Goal: Communication & Community: Ask a question

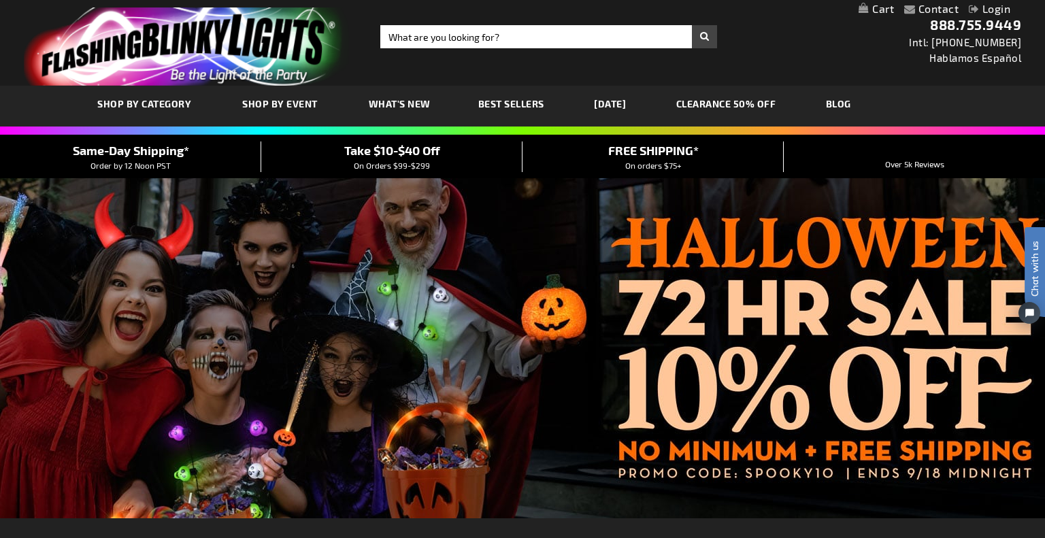
click at [561, 50] on div "Close dialog Get 10% Off Subscribe and save [DATE] Unlock Offer Submit" at bounding box center [522, 269] width 1045 height 538
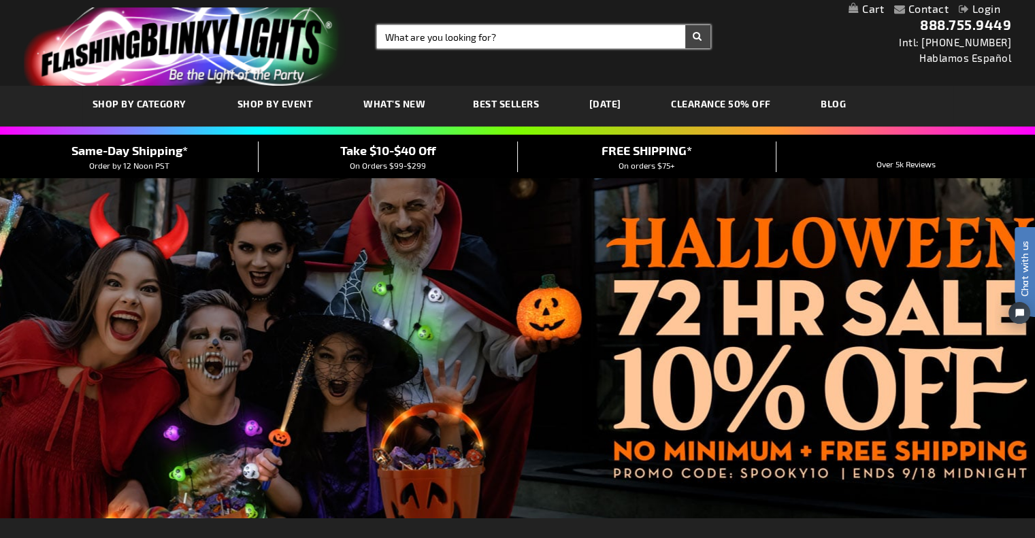
click at [540, 37] on input "Search" at bounding box center [543, 36] width 333 height 23
type input "u"
type input "butterfly wand"
click at [685, 25] on button "Search" at bounding box center [697, 36] width 25 height 23
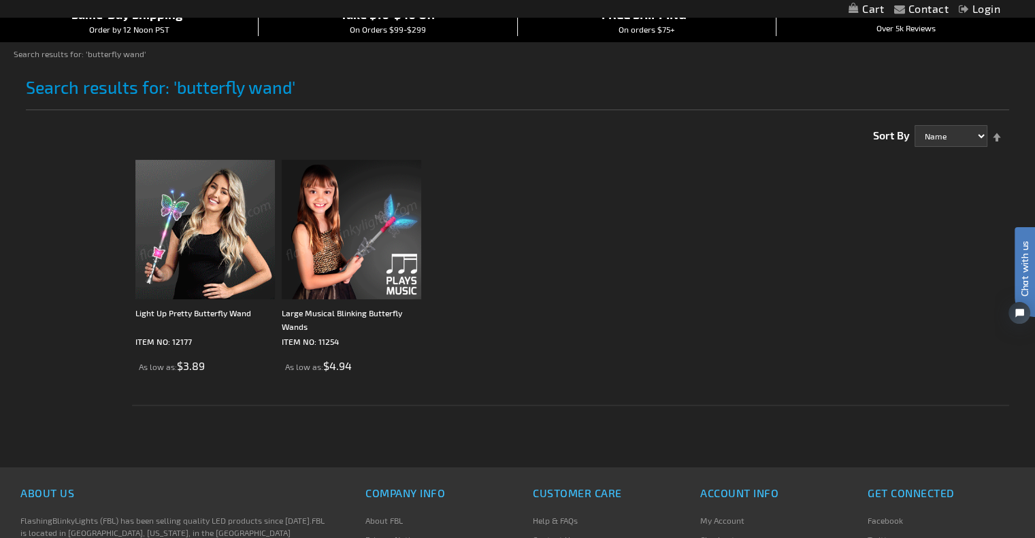
click at [244, 243] on img at bounding box center [204, 229] width 139 height 139
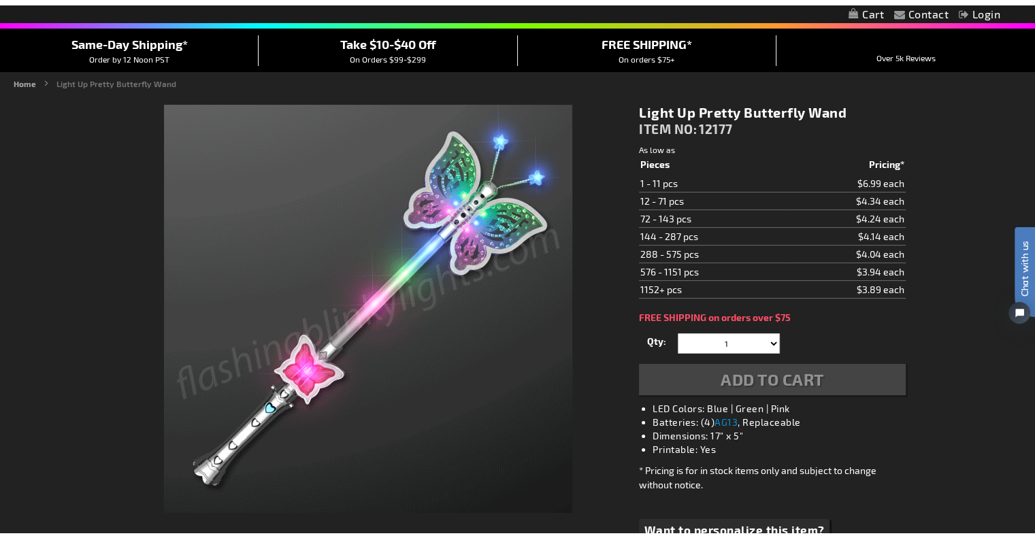
scroll to position [136, 0]
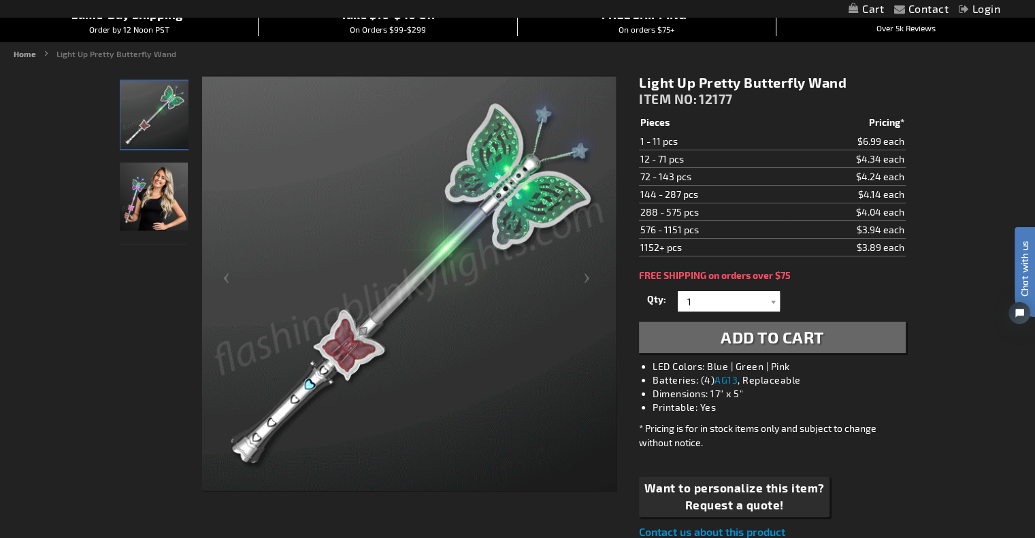
click at [774, 301] on div at bounding box center [773, 301] width 14 height 20
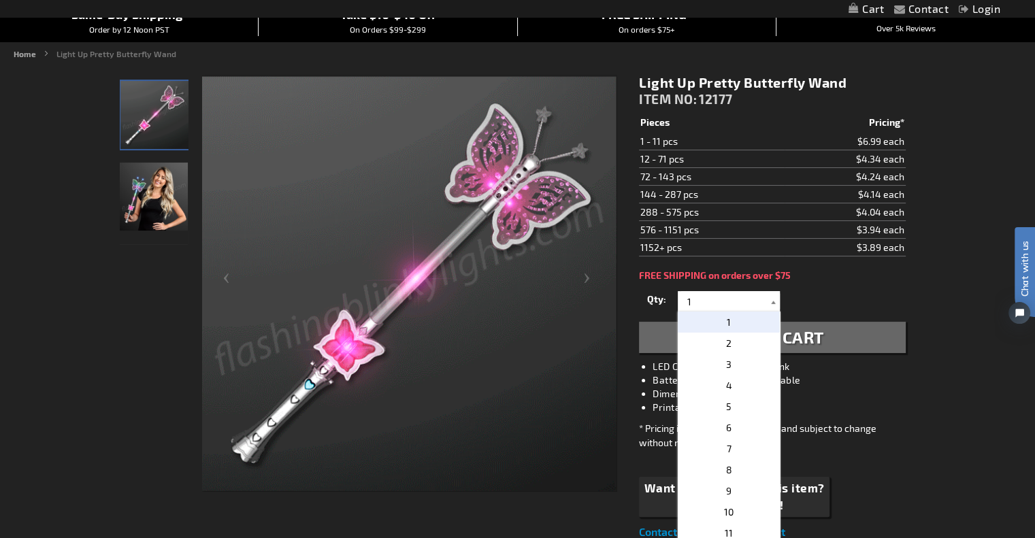
click at [774, 301] on div at bounding box center [773, 301] width 14 height 20
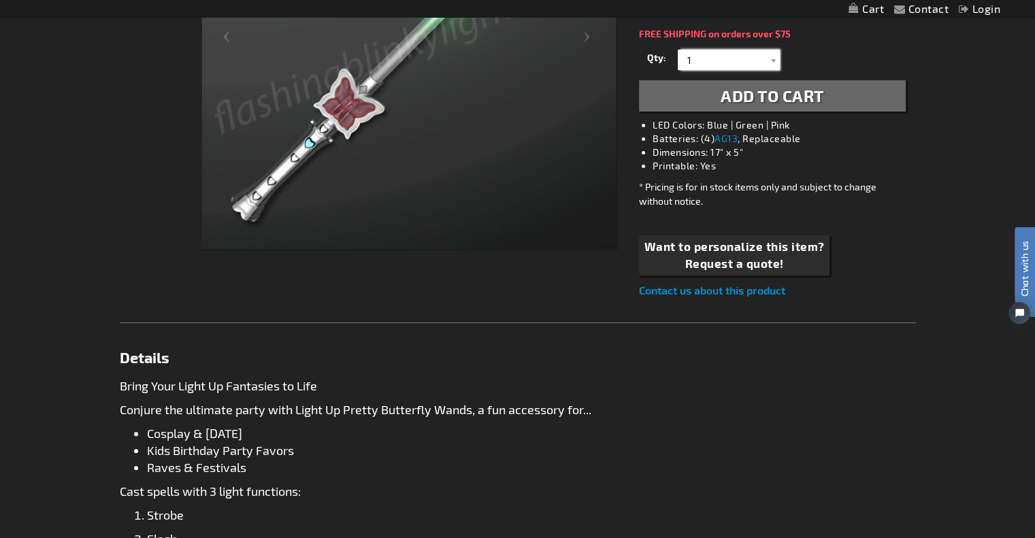
scroll to position [0, 0]
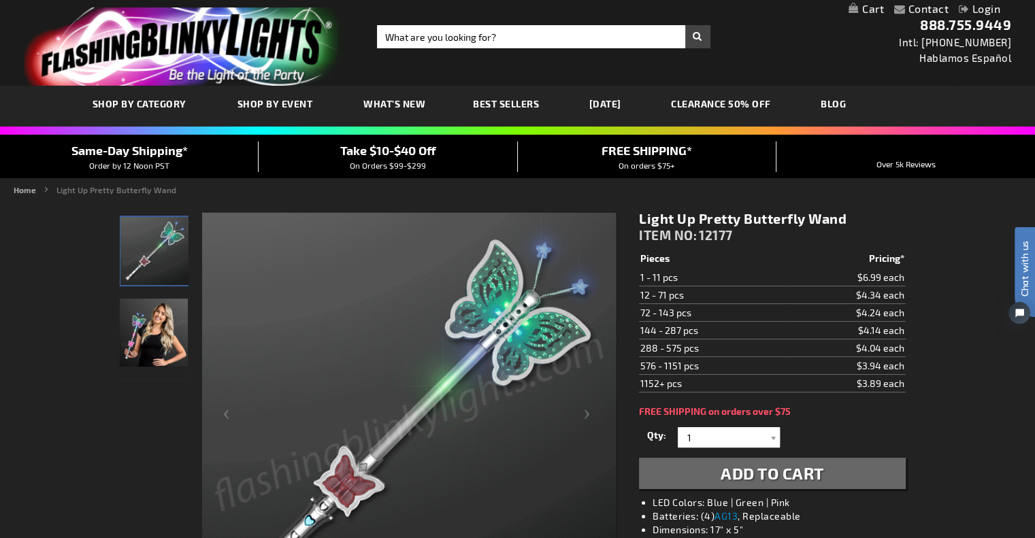
click at [921, 9] on link "Contact" at bounding box center [928, 8] width 41 height 13
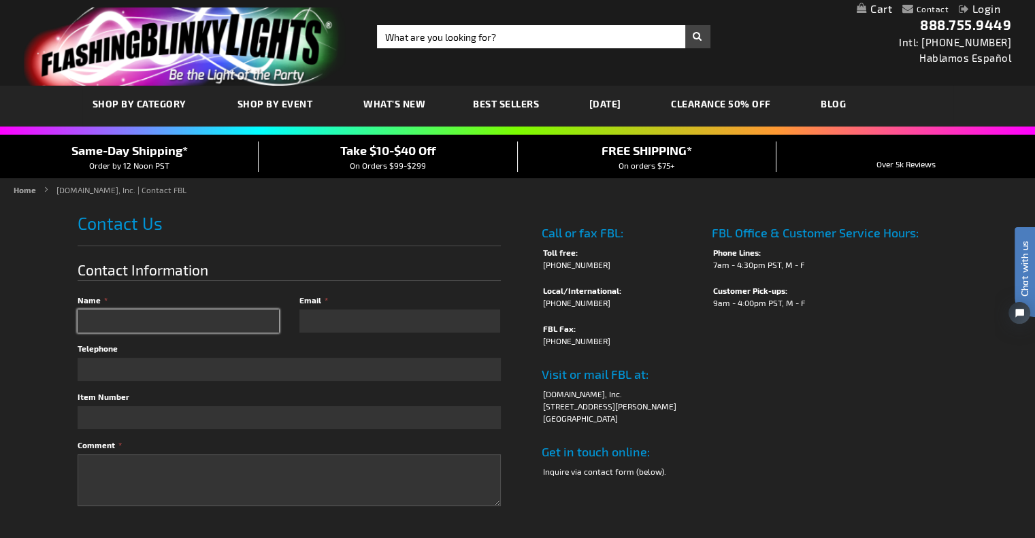
click at [242, 325] on input "Name" at bounding box center [178, 321] width 201 height 23
type input "Danielle Dixon"
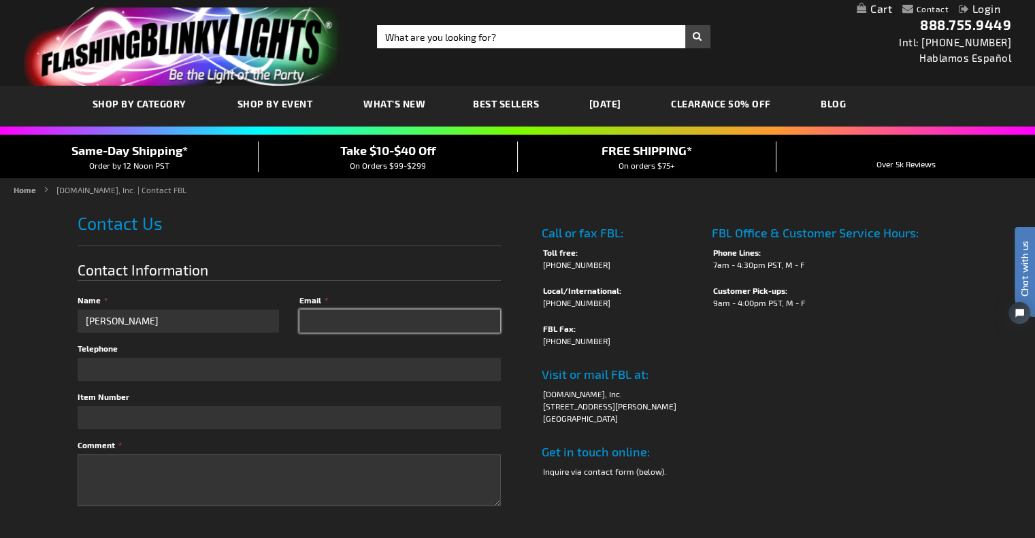
click at [459, 310] on input "Email" at bounding box center [399, 321] width 201 height 23
type input "danielle@draytonentertainment.com"
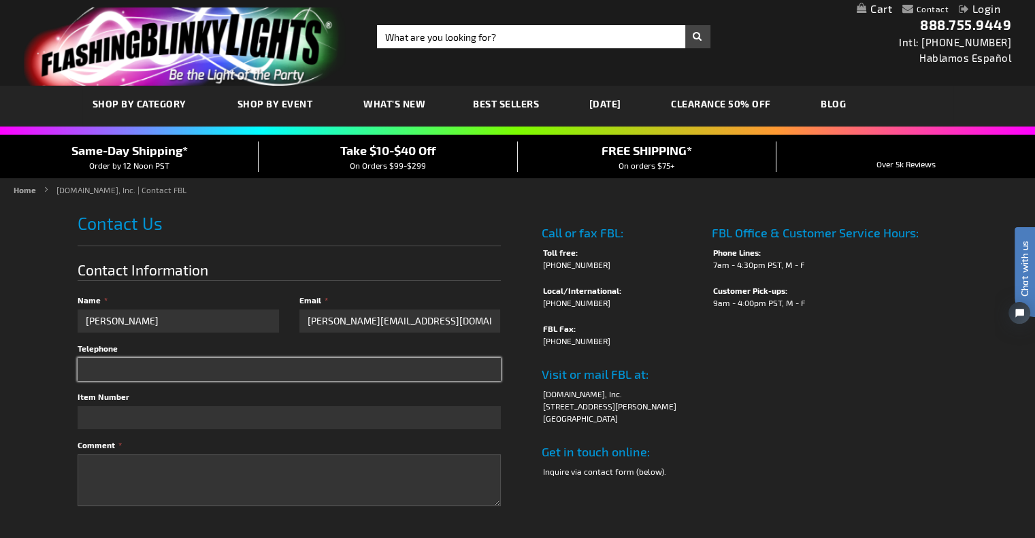
click at [338, 366] on input "Telephone" at bounding box center [289, 369] width 423 height 23
type input "519-621-5511"
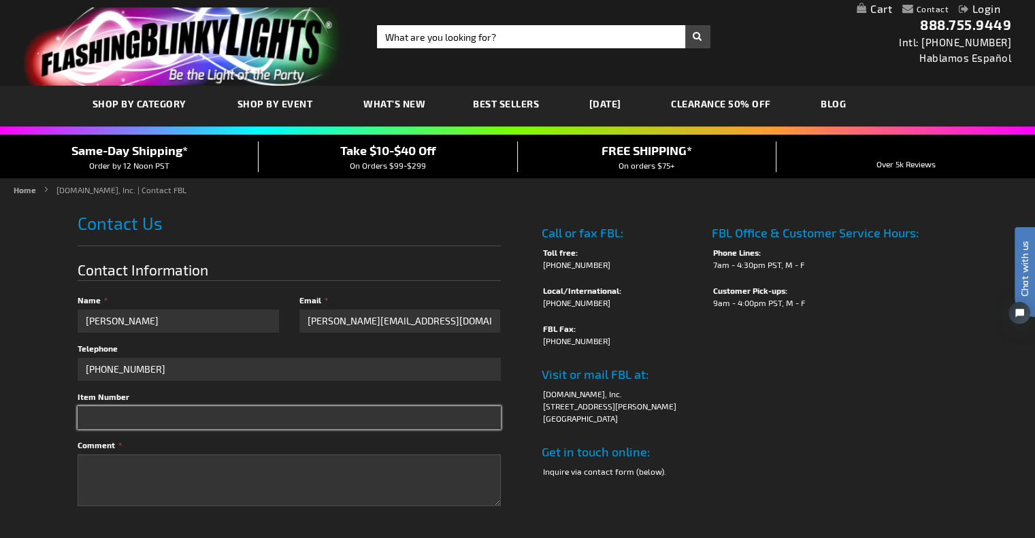
click at [309, 412] on input "Item Number" at bounding box center [289, 417] width 423 height 23
paste input "12177"
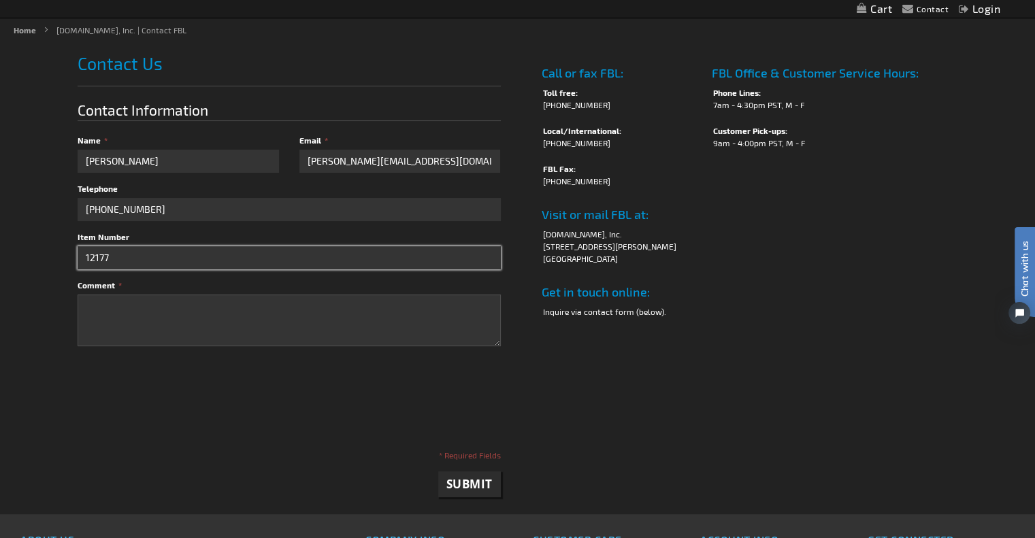
scroll to position [136, 0]
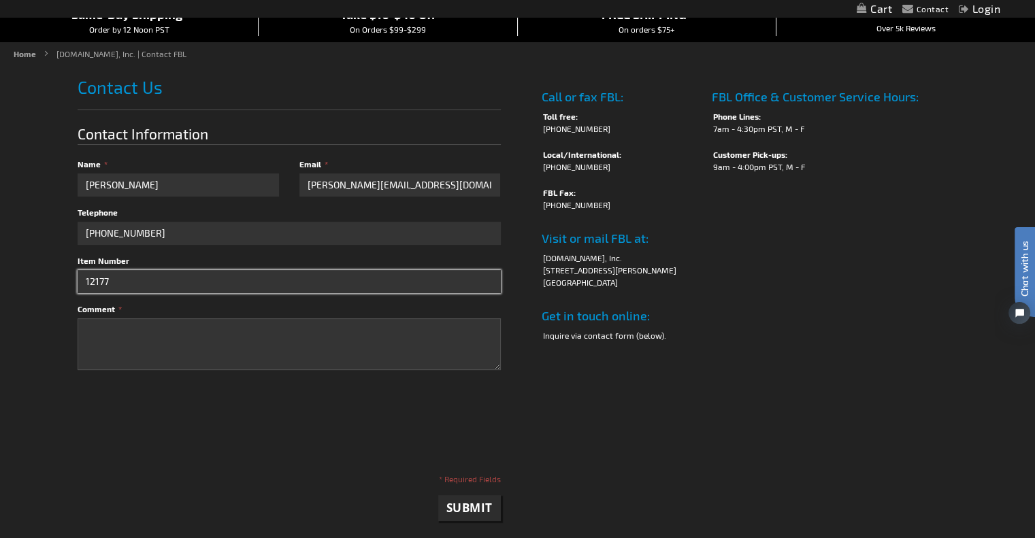
type input "12177"
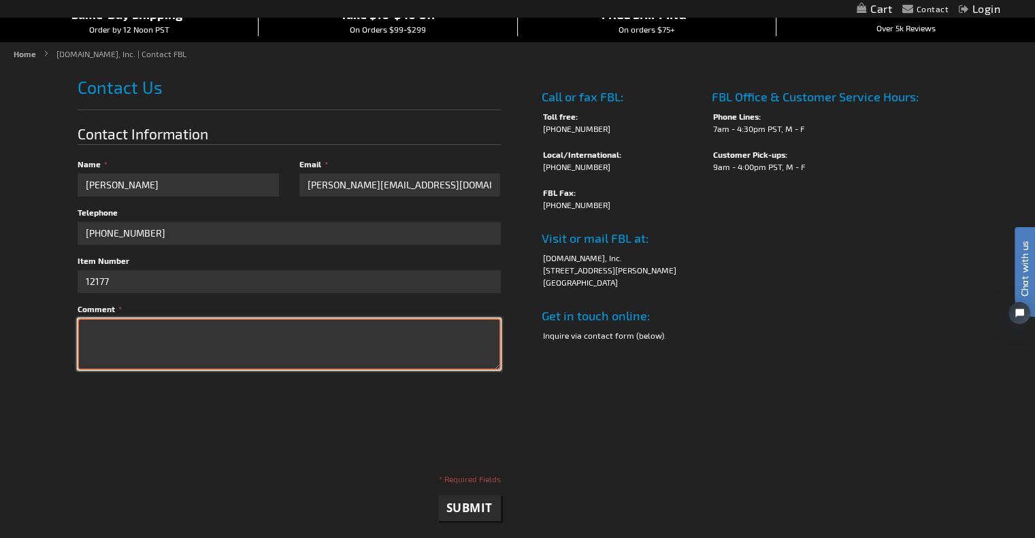
click at [136, 323] on textarea "Comment" at bounding box center [289, 344] width 423 height 52
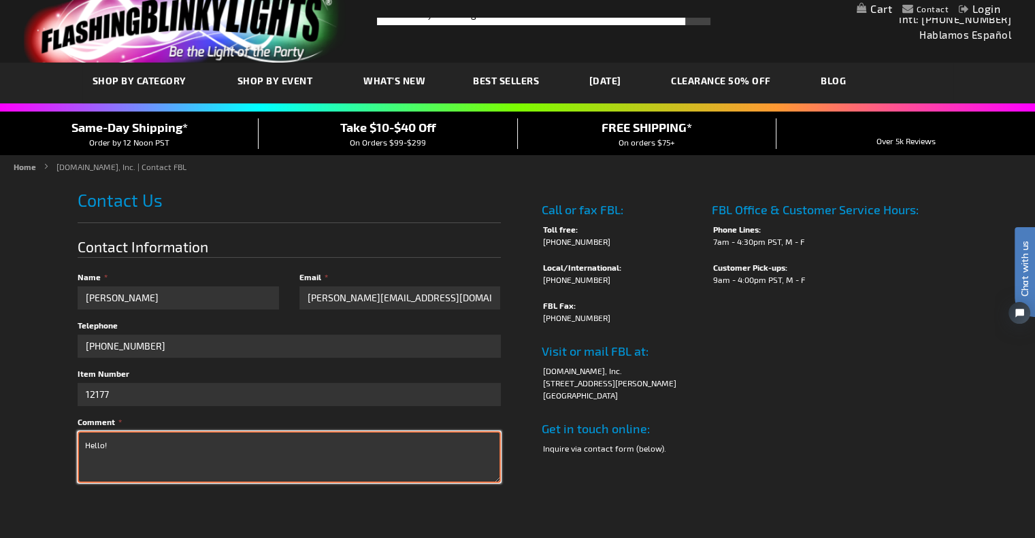
scroll to position [0, 0]
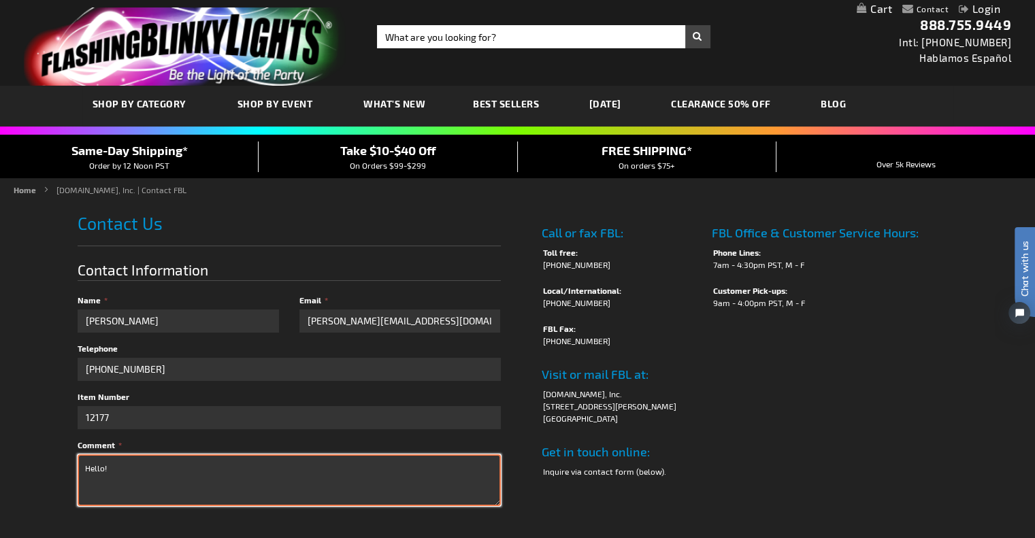
type textarea "Hello!"
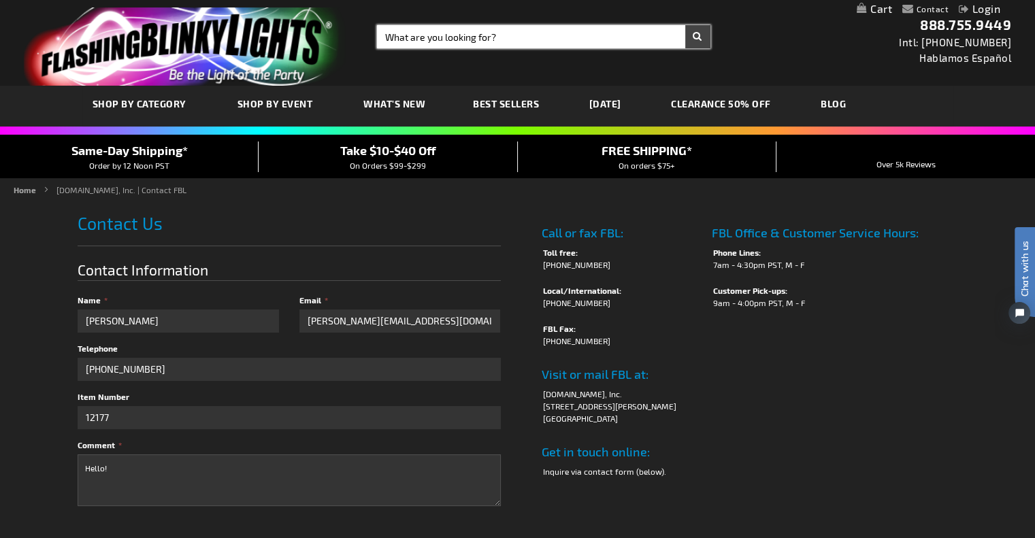
click at [488, 43] on input "Search" at bounding box center [543, 36] width 333 height 23
type input "butterfly wands"
click at [685, 25] on button "Search" at bounding box center [697, 36] width 25 height 23
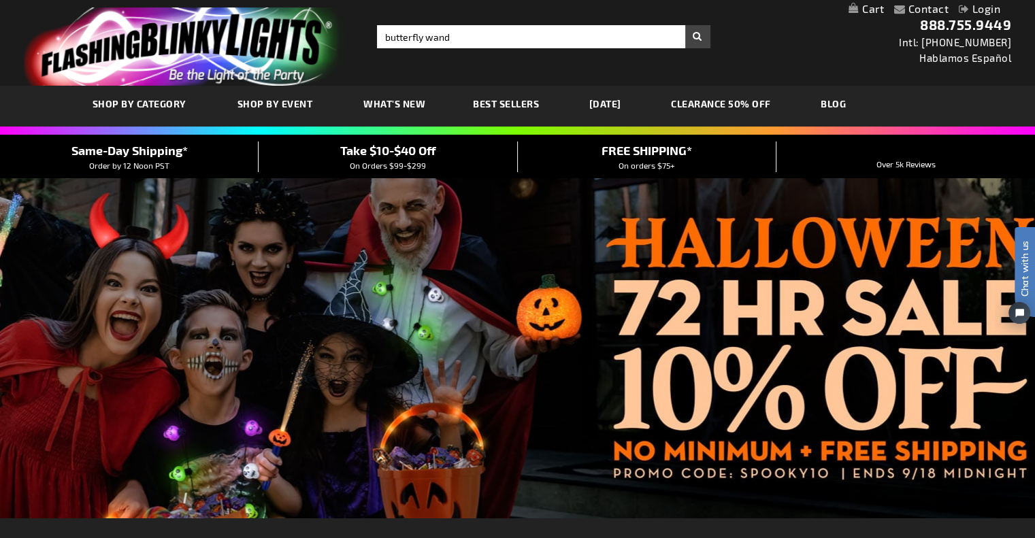
type input "butterfly wand"
click at [685, 25] on button "Search" at bounding box center [697, 36] width 25 height 23
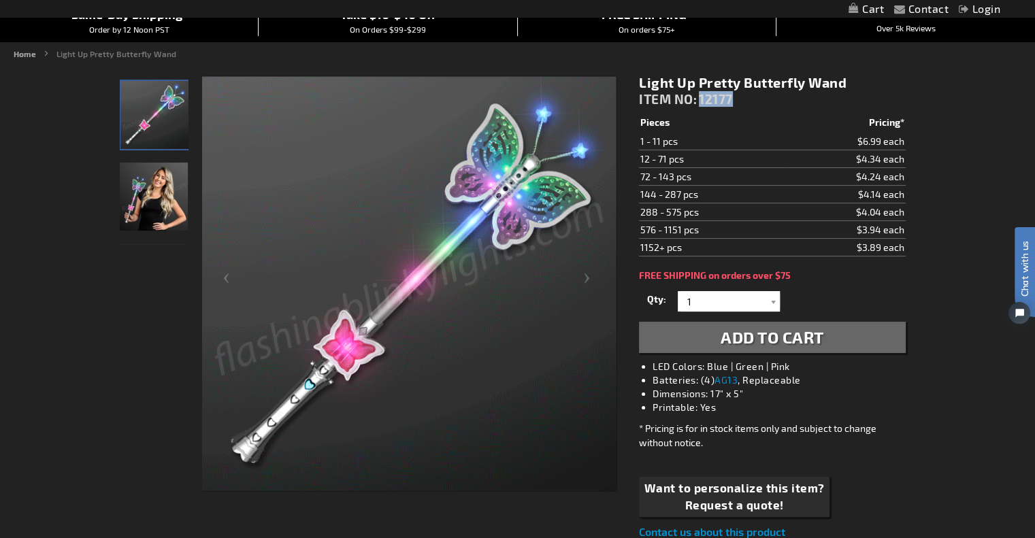
drag, startPoint x: 737, startPoint y: 97, endPoint x: 700, endPoint y: 97, distance: 36.7
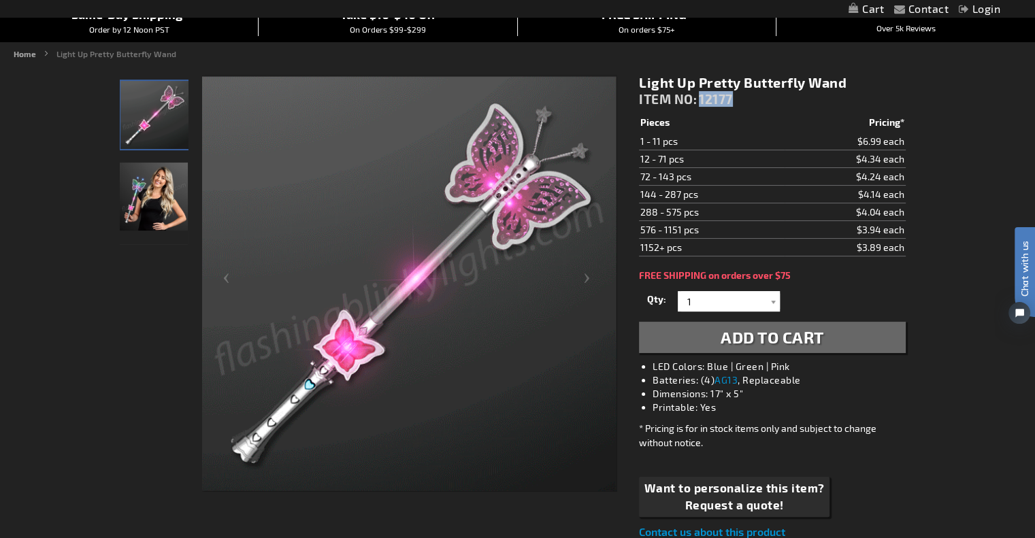
click at [700, 97] on div "Light Up Pretty Butterfly Wand ITEM NO: 12177" at bounding box center [772, 93] width 266 height 39
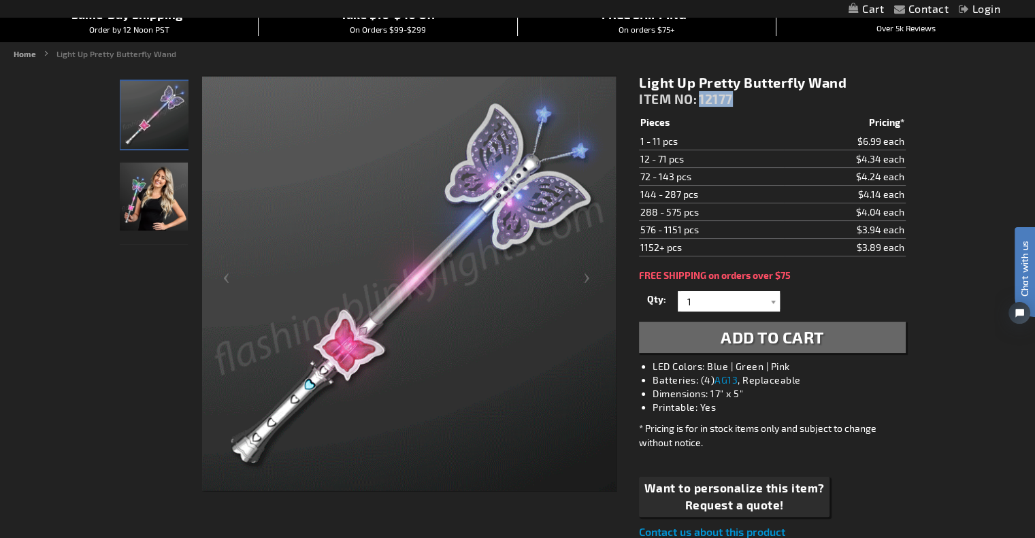
copy span "12177"
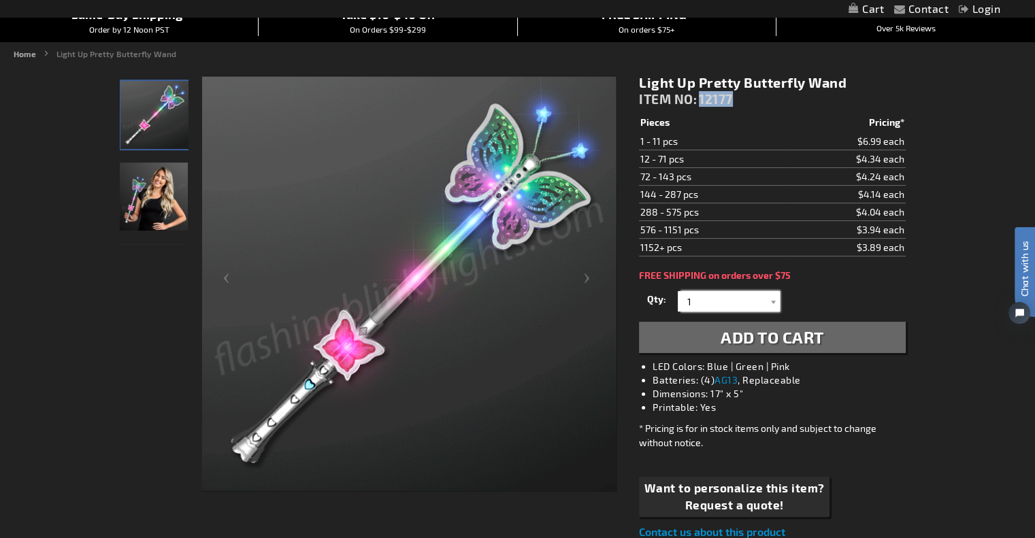
click at [735, 303] on input "1" at bounding box center [730, 301] width 99 height 20
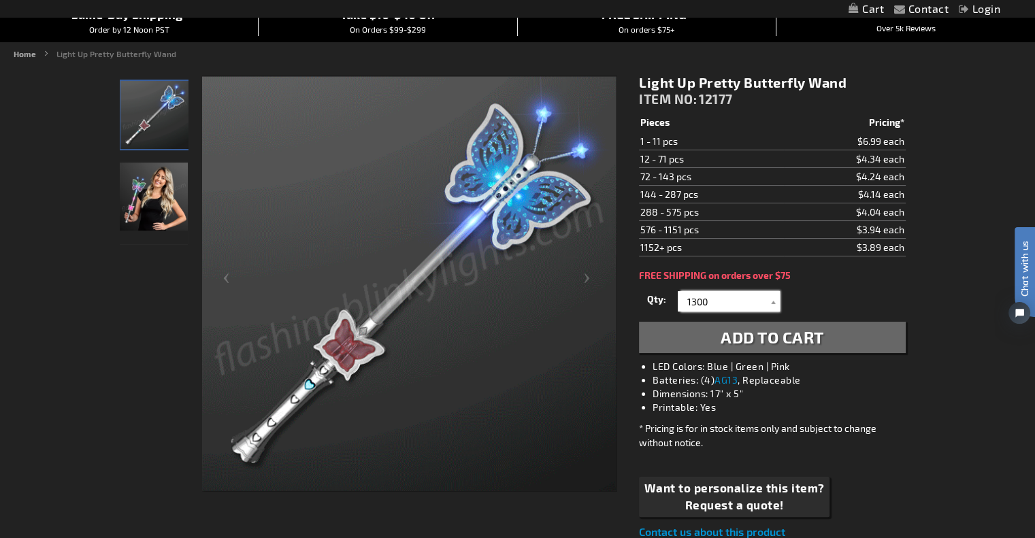
type input "1300"
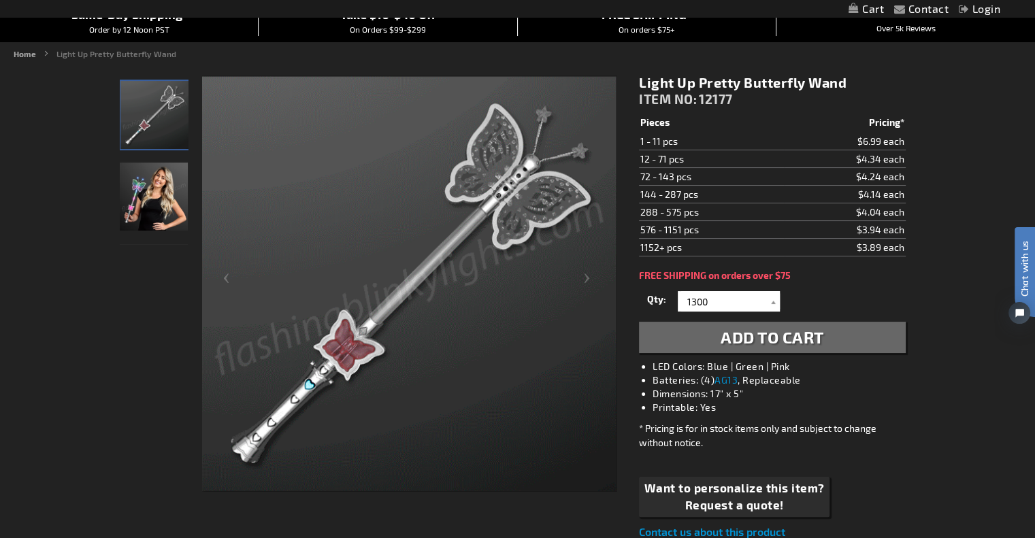
click at [868, 335] on button "Add to Cart" at bounding box center [772, 337] width 266 height 31
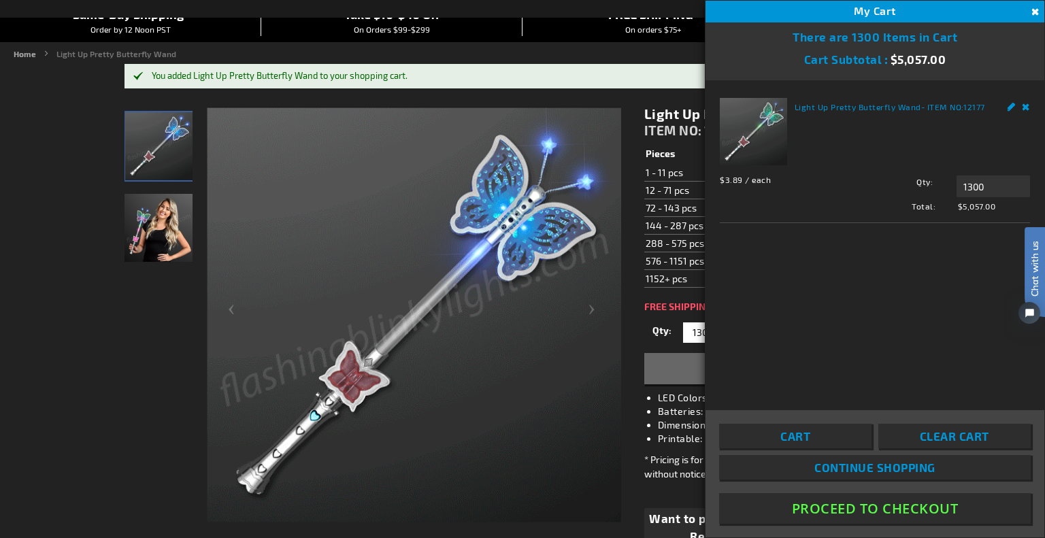
click at [821, 105] on link "Light Up Pretty Butterfly Wand" at bounding box center [857, 107] width 127 height 10
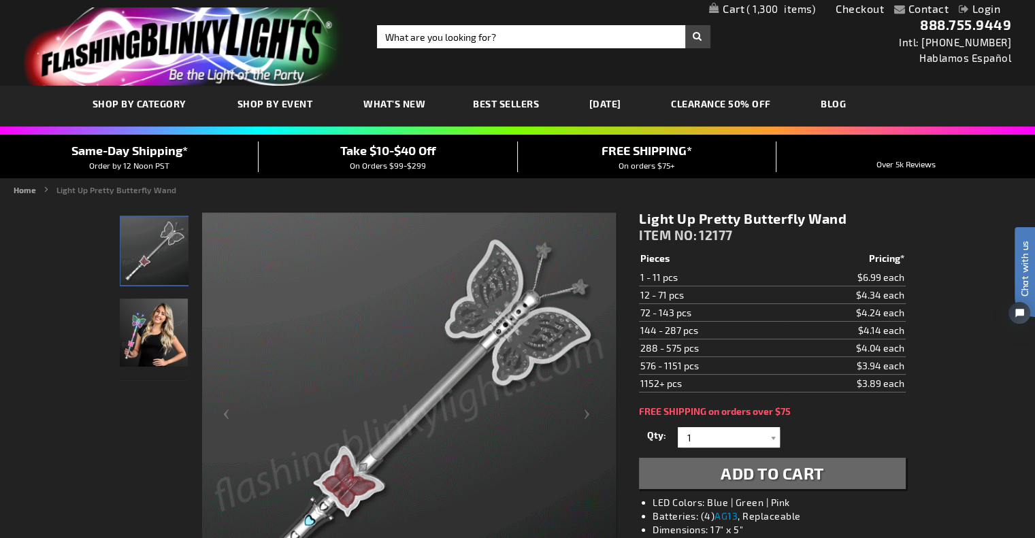
click at [790, 8] on span "1,300" at bounding box center [780, 9] width 69 height 12
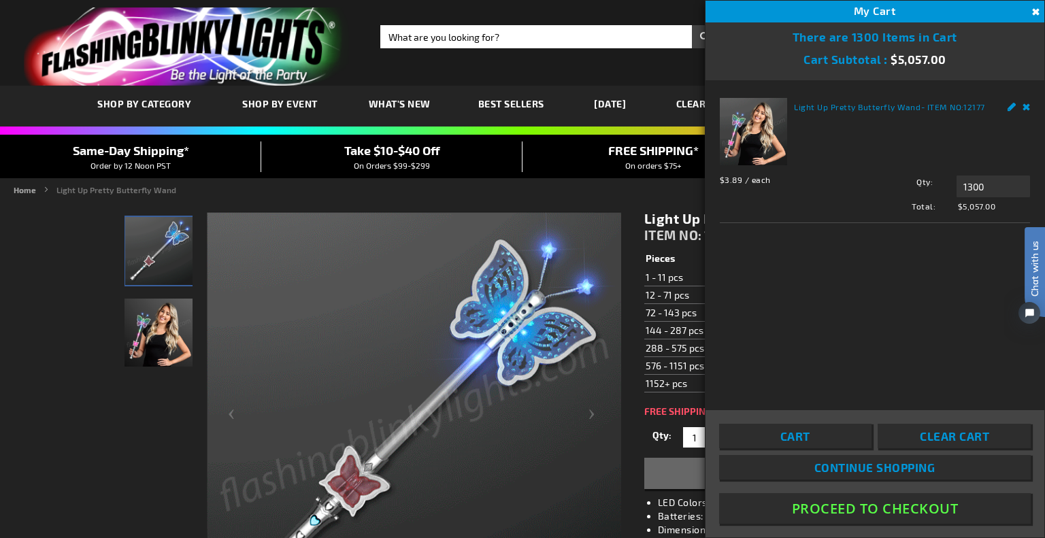
click at [1027, 105] on link "Remove" at bounding box center [1027, 105] width 8 height 14
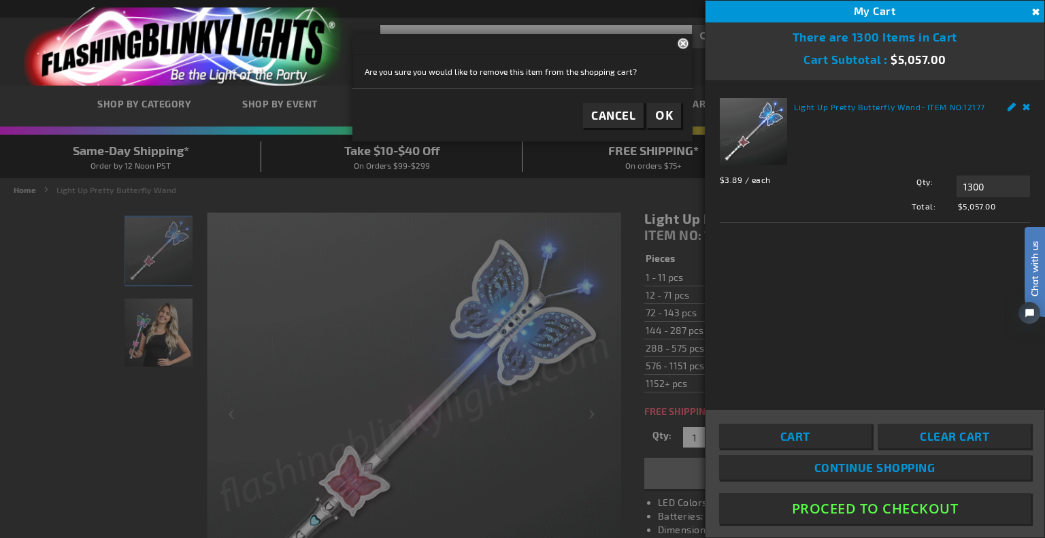
click at [1034, 16] on button "Close" at bounding box center [1034, 12] width 15 height 15
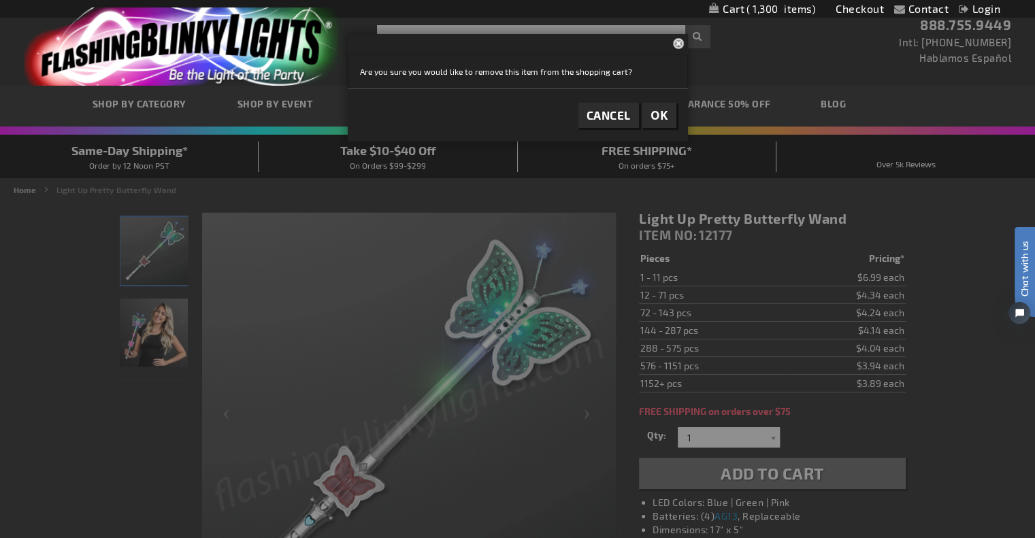
click at [679, 45] on button "Close" at bounding box center [680, 43] width 15 height 18
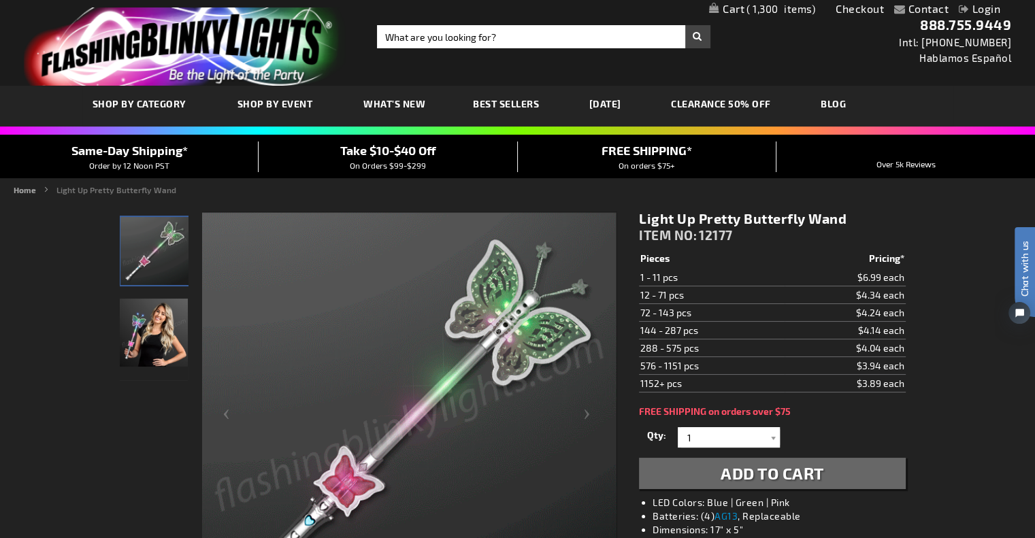
click at [769, 9] on span "1,300" at bounding box center [780, 9] width 69 height 12
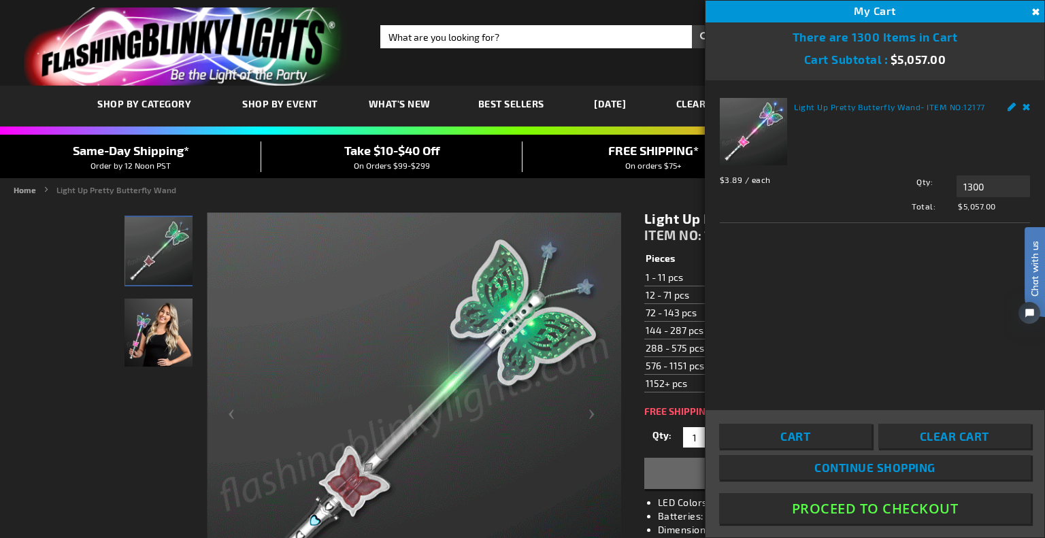
click at [1023, 101] on link "Remove" at bounding box center [1027, 105] width 8 height 14
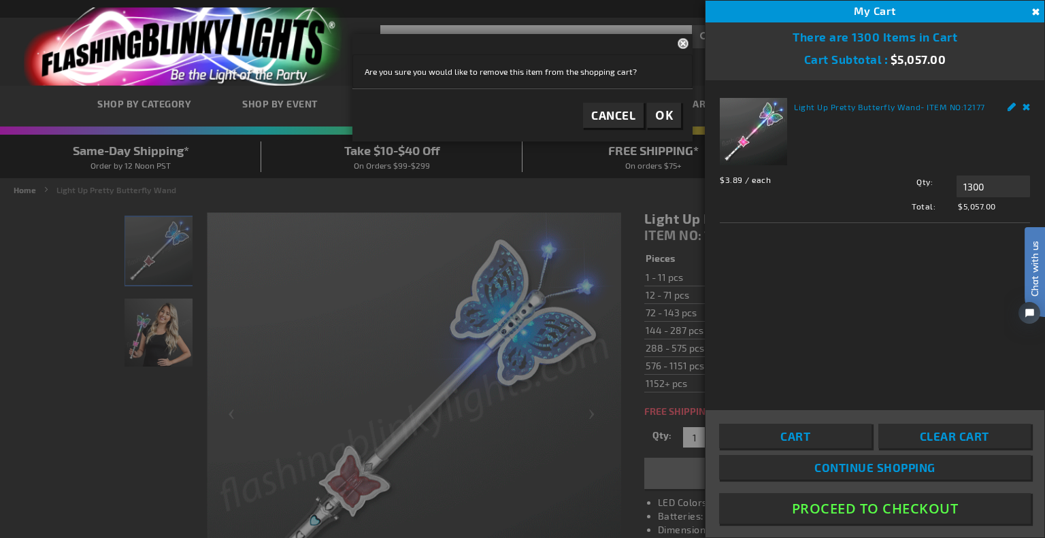
click at [661, 118] on span "OK" at bounding box center [664, 116] width 18 height 16
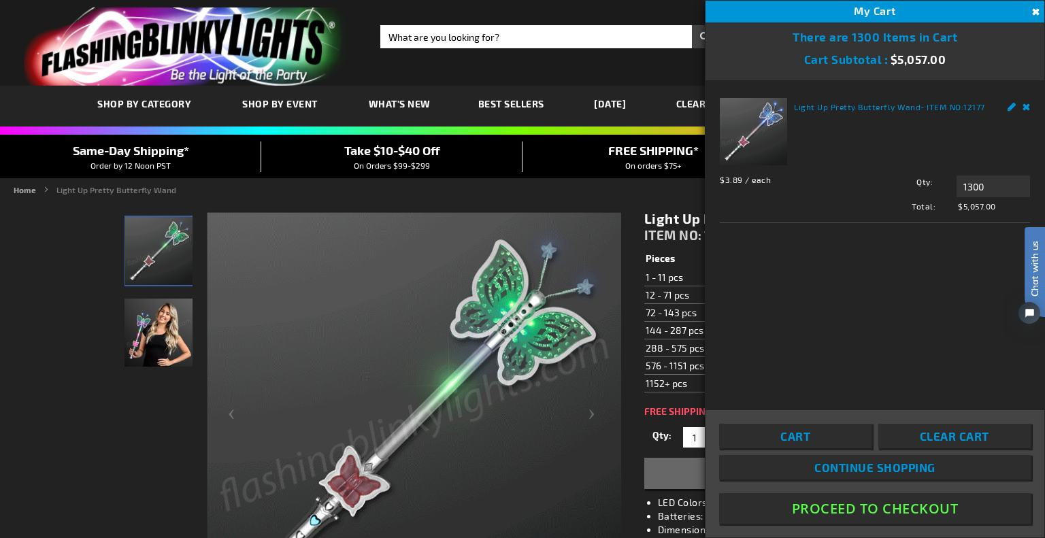
click at [591, 195] on ul "Home Light Up Pretty Butterfly Wand" at bounding box center [523, 190] width 1018 height 12
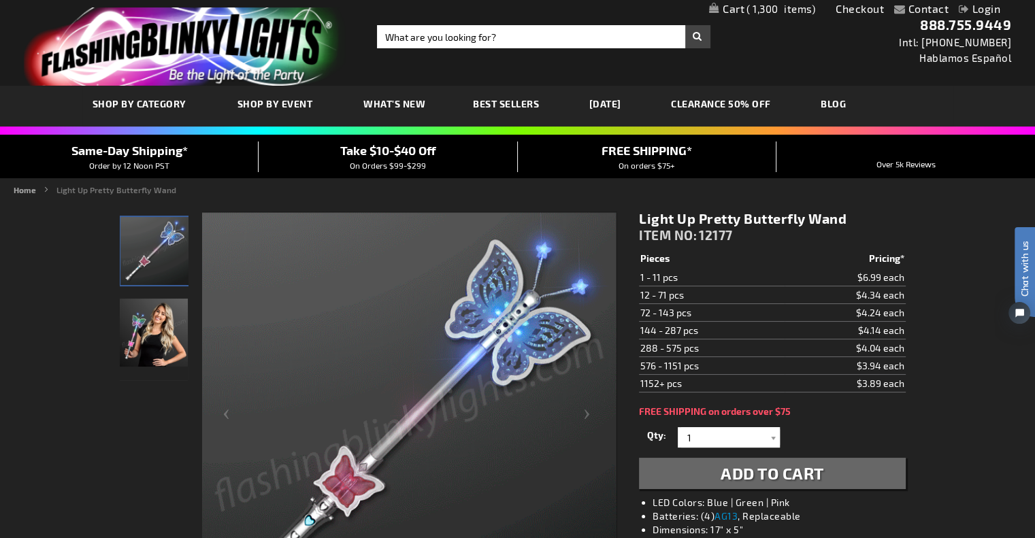
click at [782, 12] on span "1,300" at bounding box center [780, 9] width 69 height 12
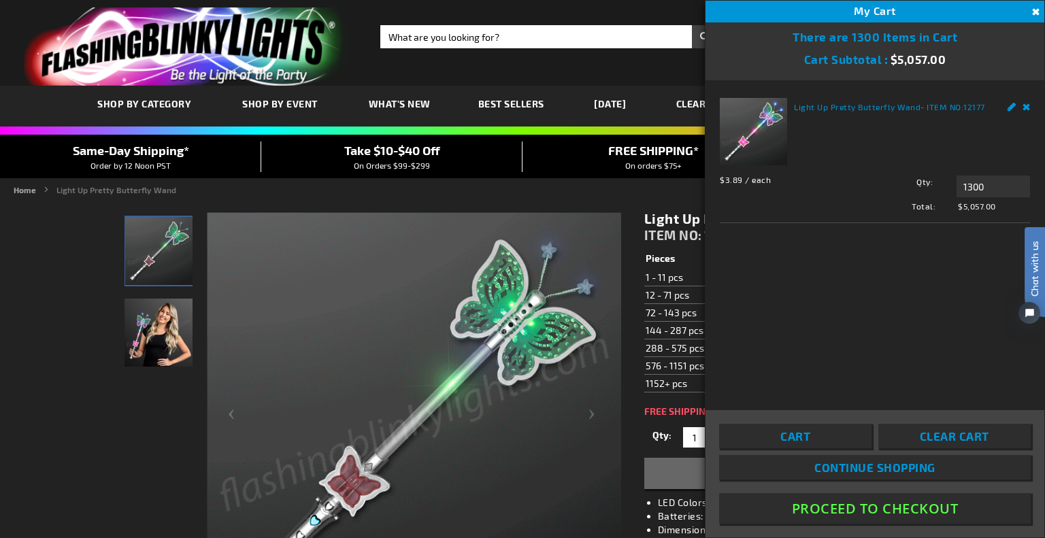
click at [1027, 105] on link "Remove" at bounding box center [1027, 105] width 8 height 14
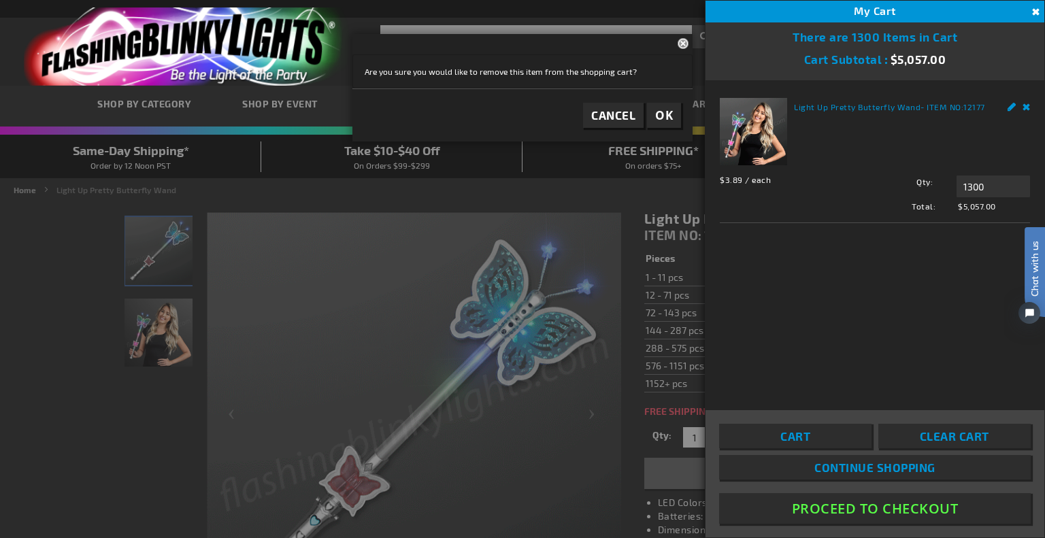
click at [666, 116] on span "OK" at bounding box center [664, 116] width 18 height 16
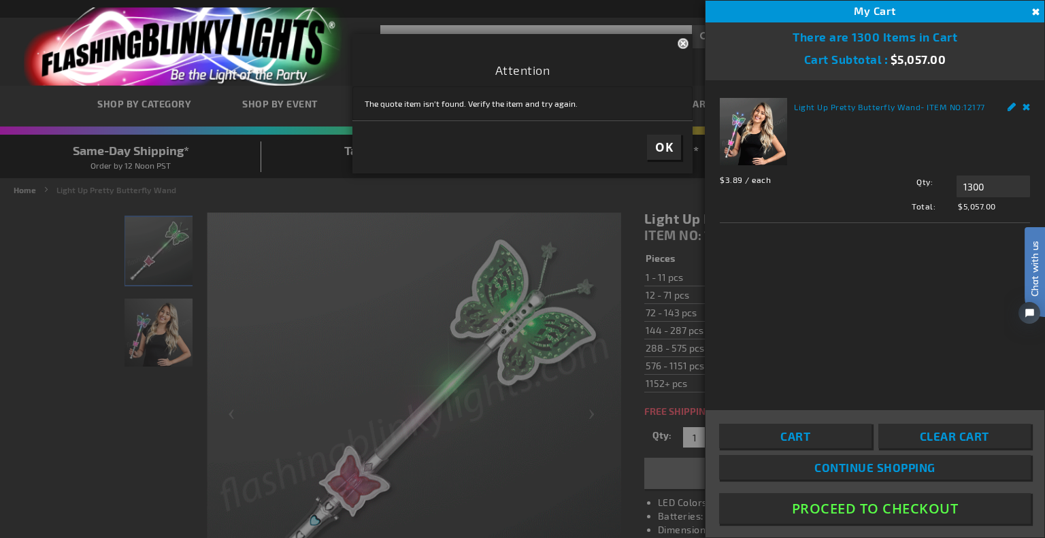
click at [666, 149] on span "OK" at bounding box center [664, 147] width 18 height 16
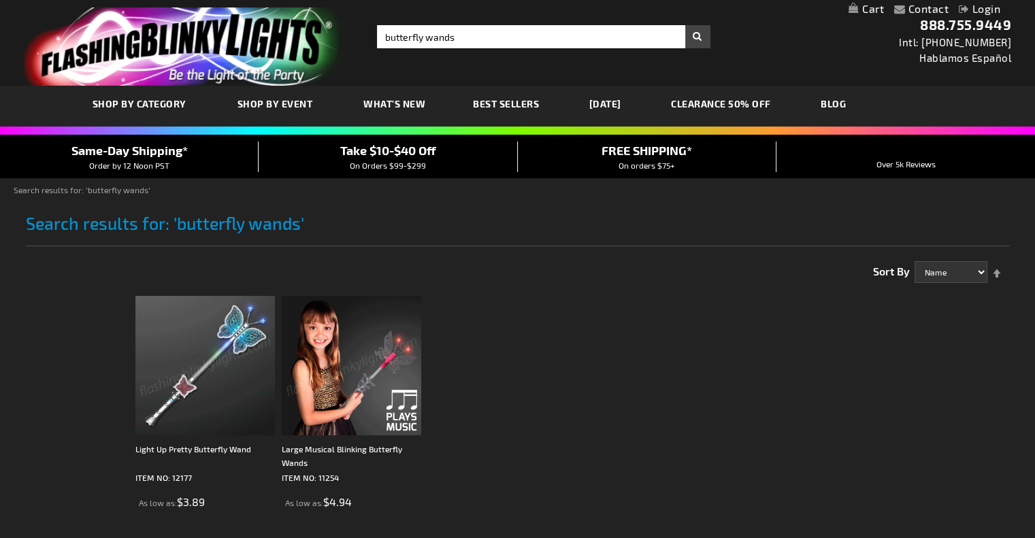
click at [243, 366] on img at bounding box center [204, 365] width 139 height 139
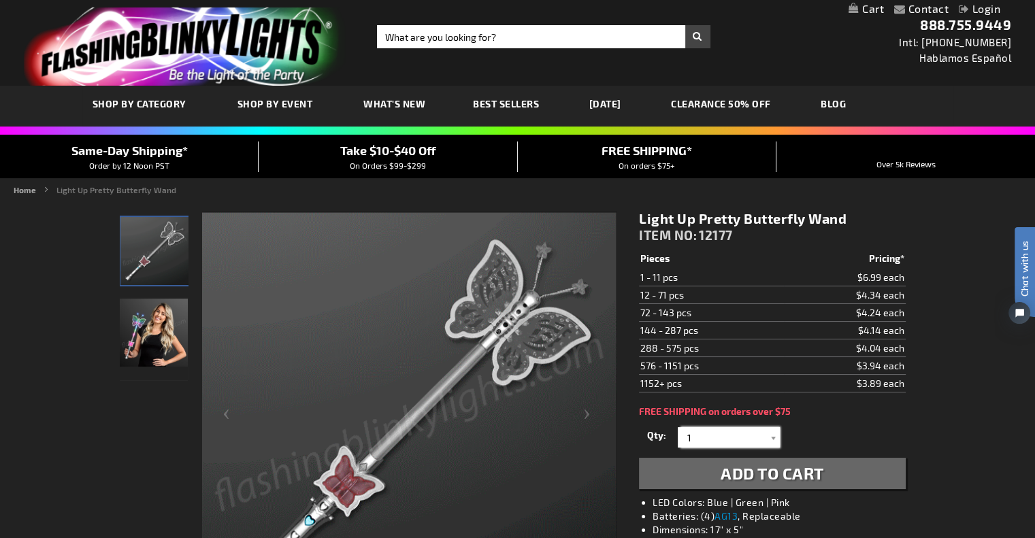
click at [695, 440] on input "1" at bounding box center [730, 437] width 99 height 20
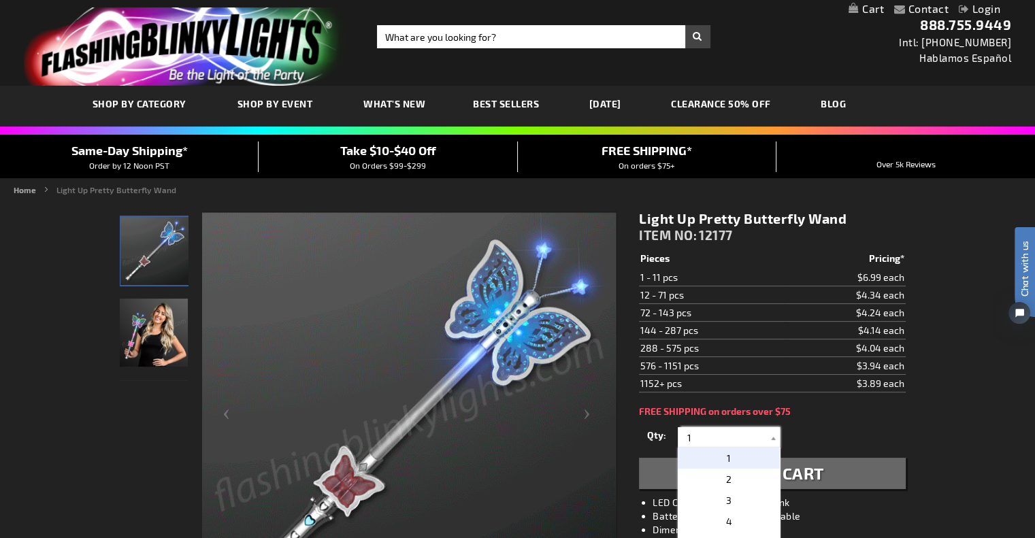
click at [695, 440] on input "1" at bounding box center [730, 437] width 99 height 20
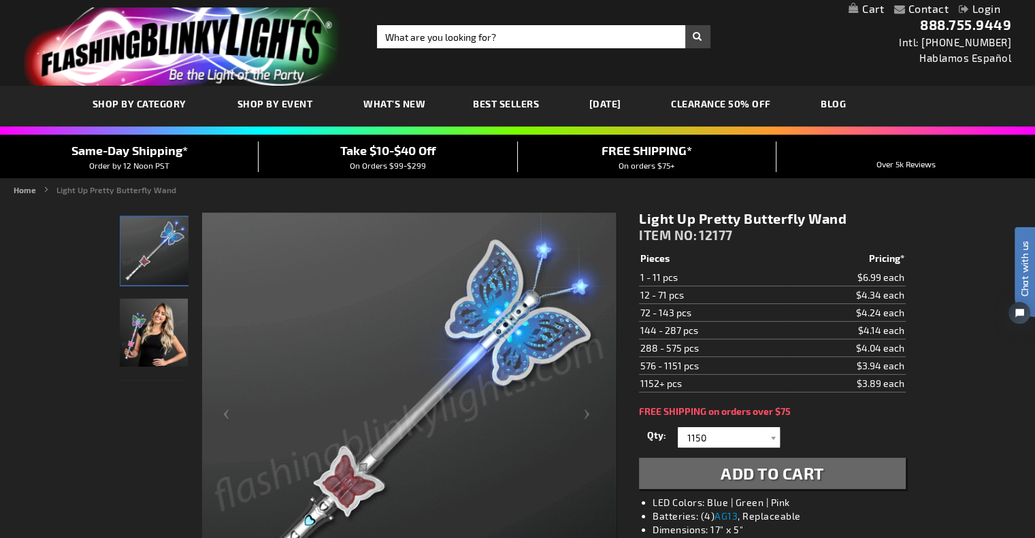
click at [854, 418] on div "Light Up Pretty Butterfly Wand ITEM NO: 12177 $3.89 Pieces Pricing* 1 - 11 pcs …" at bounding box center [772, 443] width 286 height 486
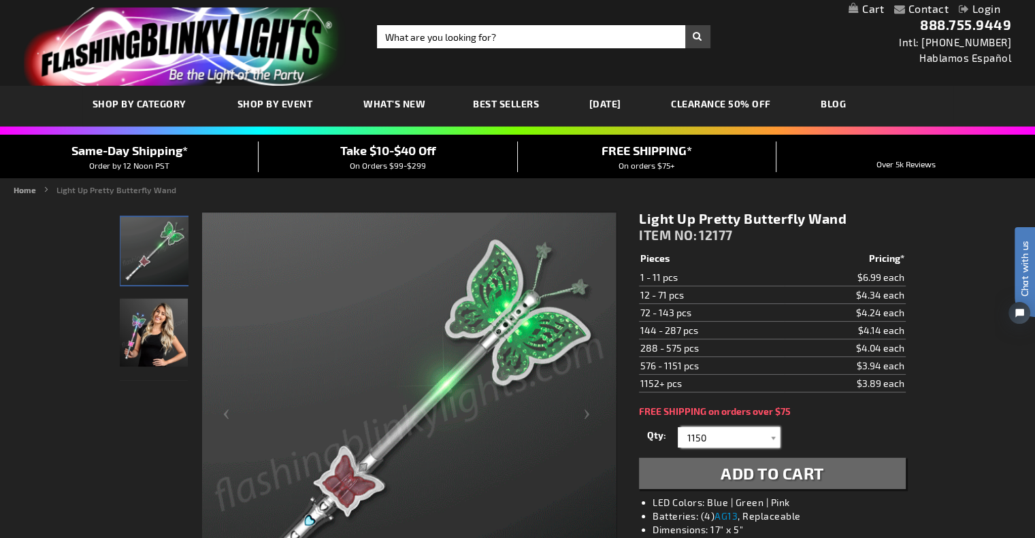
click at [721, 440] on input "1150" at bounding box center [730, 437] width 99 height 20
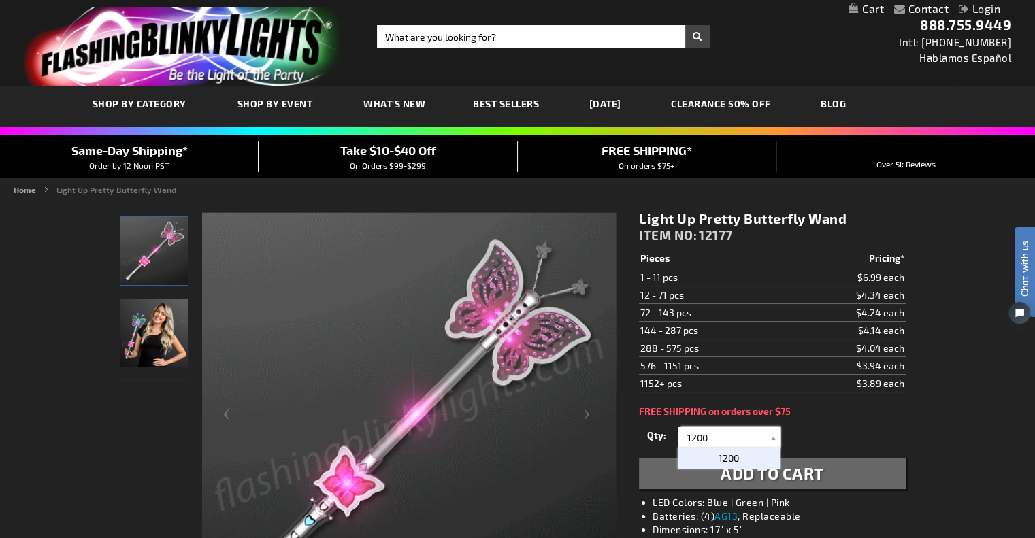
type input "1200"
click at [885, 469] on button "Add to Cart" at bounding box center [772, 473] width 266 height 31
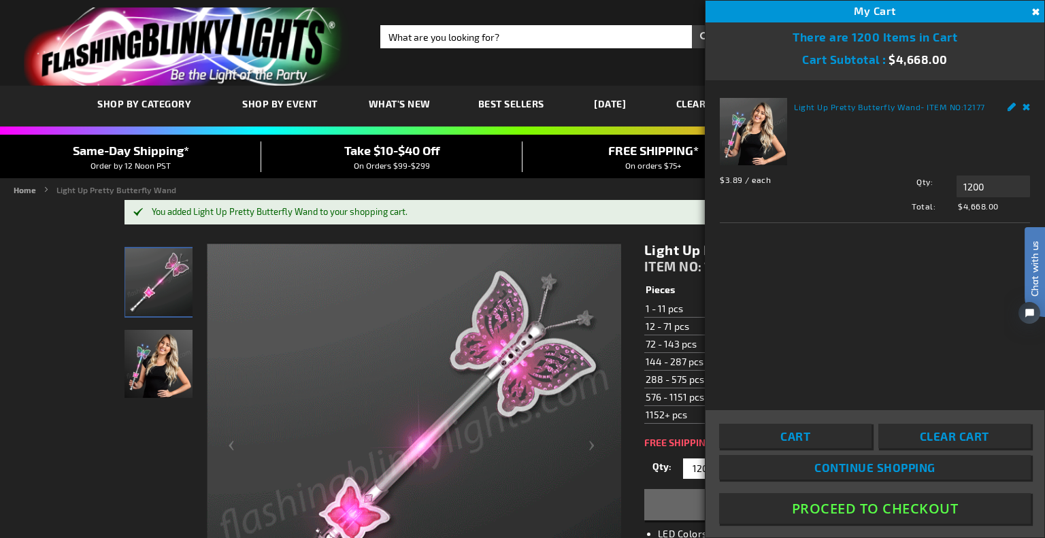
click at [849, 429] on link "Cart" at bounding box center [795, 436] width 152 height 24
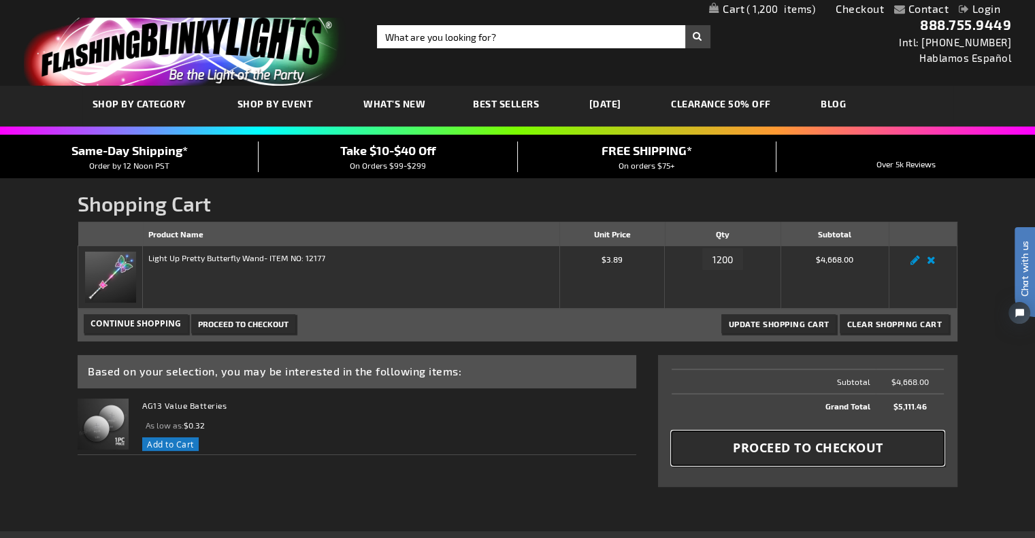
click at [787, 453] on span "Proceed to Checkout" at bounding box center [808, 448] width 150 height 17
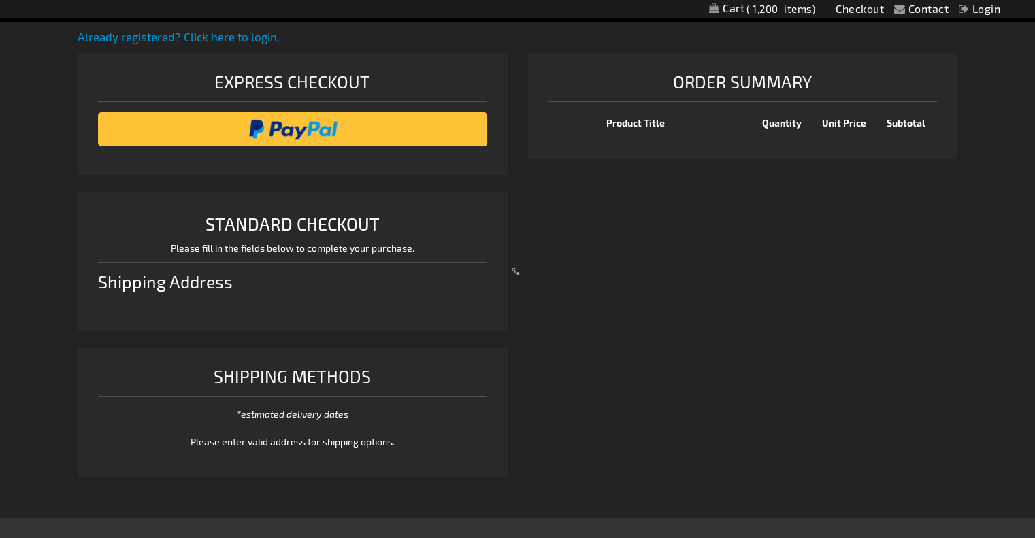
select select "US"
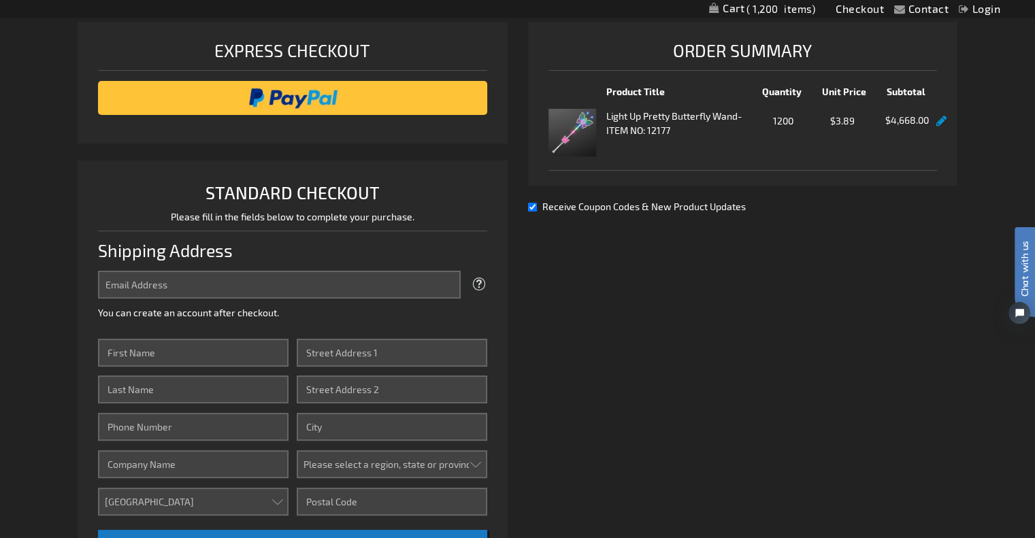
scroll to position [340, 0]
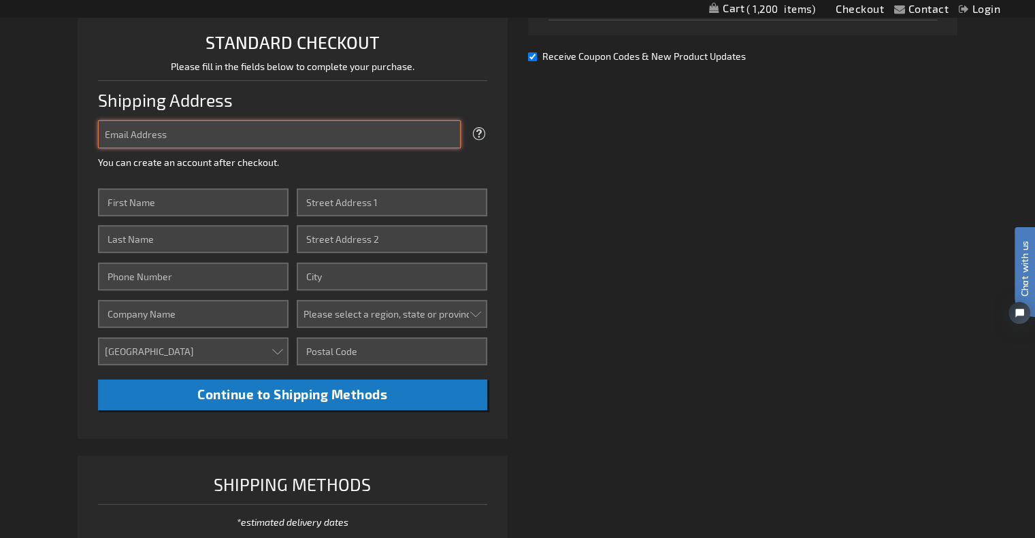
click at [163, 127] on input "Email Address" at bounding box center [279, 134] width 362 height 28
type input "[PERSON_NAME][EMAIL_ADDRESS][DOMAIN_NAME]"
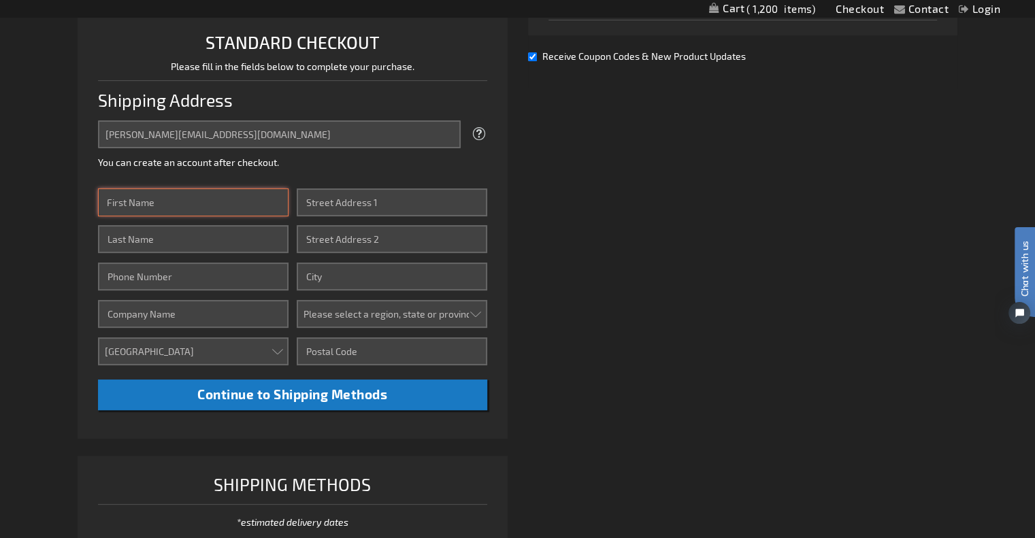
click at [180, 205] on input "First Name" at bounding box center [193, 202] width 191 height 28
type input "[PERSON_NAME]"
click at [186, 239] on input "Last Name" at bounding box center [193, 239] width 191 height 28
type input "Dixon"
click at [363, 206] on input "Street Address: Line 1" at bounding box center [392, 202] width 191 height 28
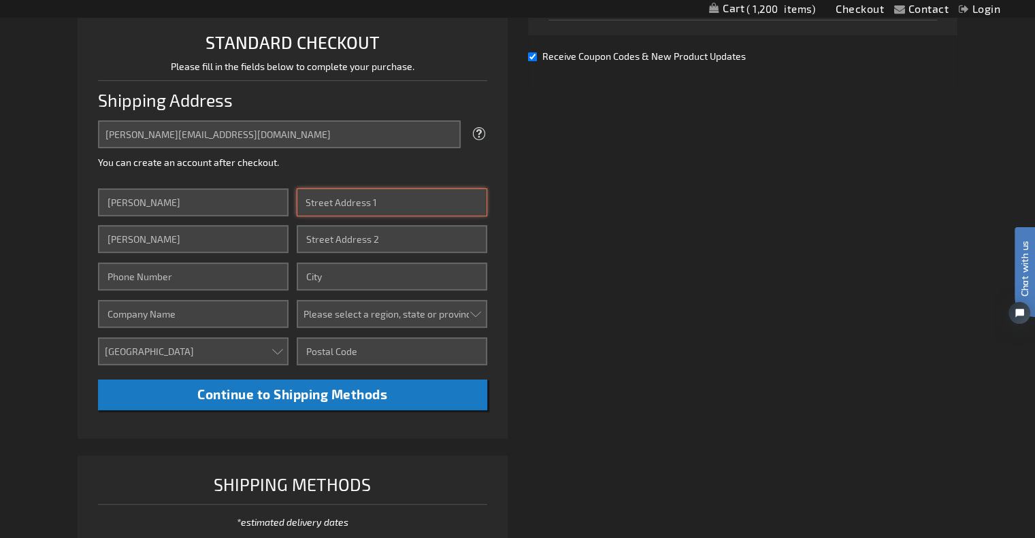
paste input "46 Grand Ave S, Cambridge, ON N1S 2L8"
type input "46 Grand Ave S, Cambridge, ON N1S 2L8"
click at [367, 277] on input "City" at bounding box center [392, 277] width 191 height 28
type input "Cambridge"
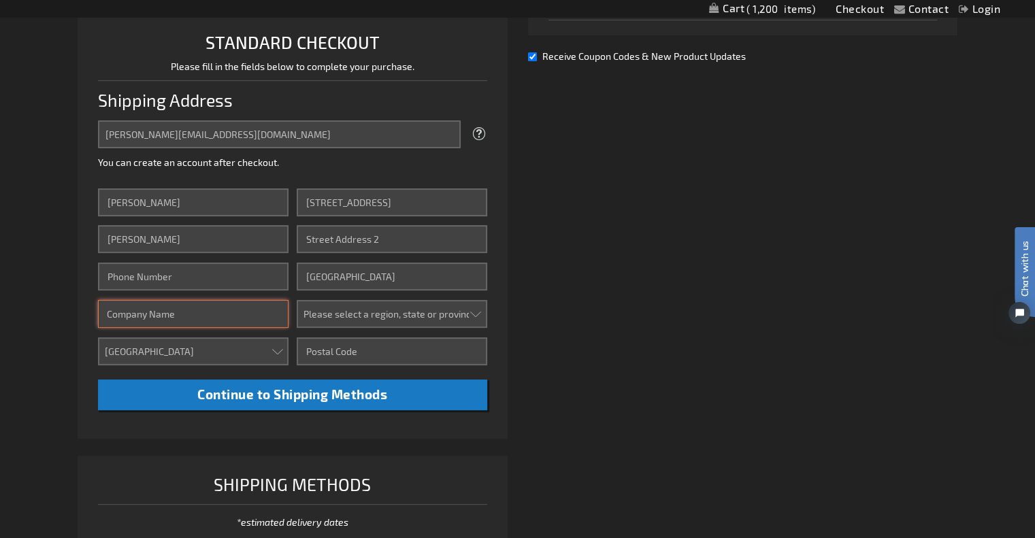
click at [237, 313] on input "Company" at bounding box center [193, 314] width 191 height 28
type input "Drayton Entertainment"
click at [221, 280] on input "Phone Number" at bounding box center [193, 277] width 191 height 28
type input "519-621-5511 ext. 256"
click at [271, 350] on select "Aruba Australia Austria Bahamas Barbados Belgium Belize Bermuda British Virgin …" at bounding box center [193, 351] width 191 height 28
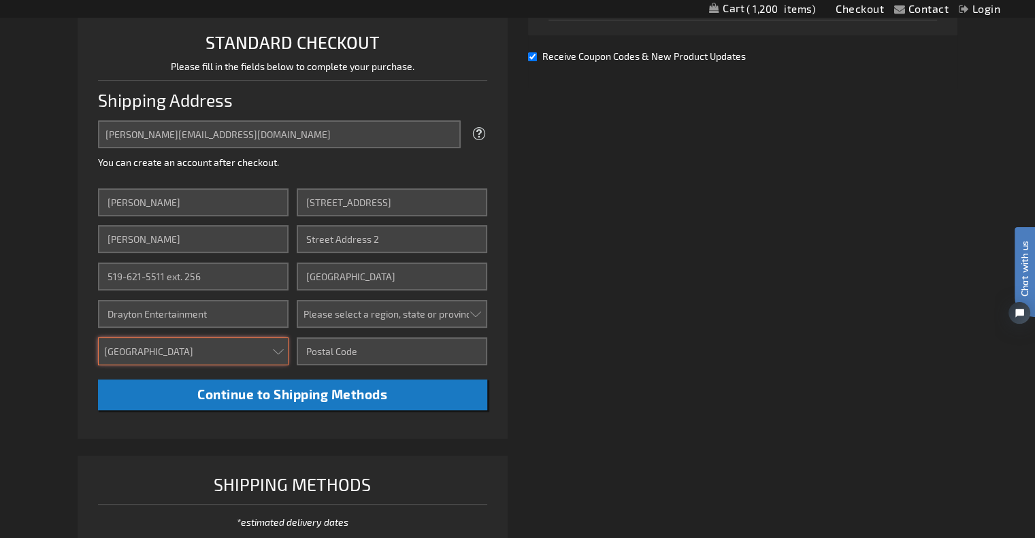
select select "CA"
click at [98, 337] on select "Aruba Australia Austria Bahamas Barbados Belgium Belize Bermuda British Virgin …" at bounding box center [193, 351] width 191 height 28
drag, startPoint x: 441, startPoint y: 201, endPoint x: 489, endPoint y: 207, distance: 48.7
click at [489, 207] on li "STANDARD CHECKOUT Please fill in the fields below to complete your purchase. Sh…" at bounding box center [292, 224] width 429 height 429
click at [343, 359] on input "Zip/Postal Code" at bounding box center [392, 351] width 191 height 28
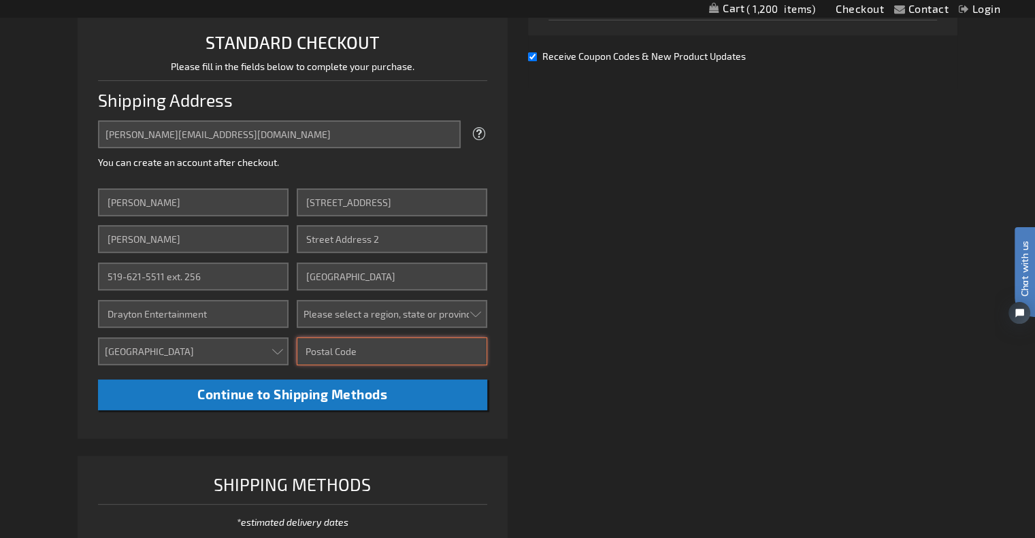
paste input "N1S 2L8"
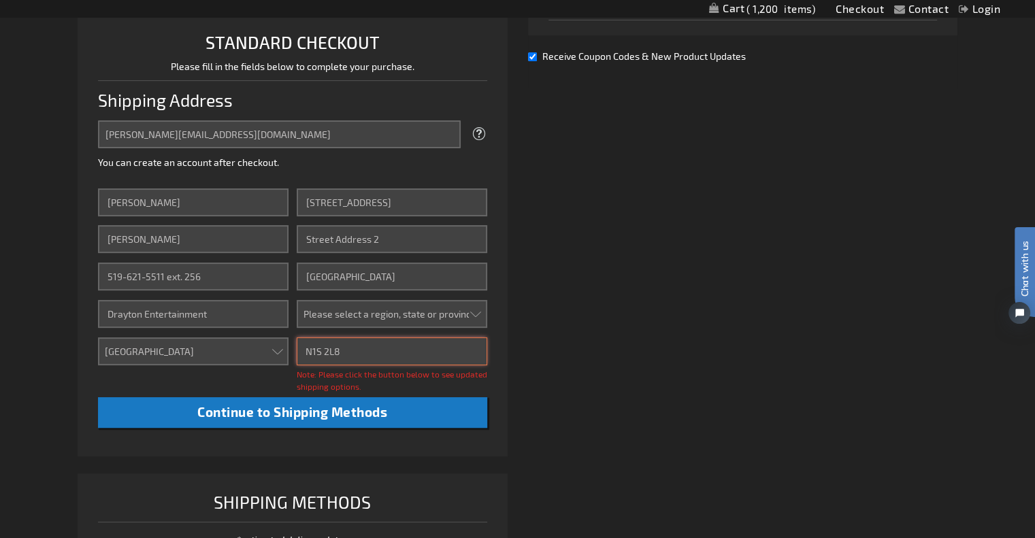
type input "N1S 2L8"
drag, startPoint x: 376, startPoint y: 202, endPoint x: 510, endPoint y: 208, distance: 134.1
click at [510, 208] on div "Express Checkout STANDARD CHECKOUT Please fill in the fields below to complete …" at bounding box center [298, 237] width 440 height 733
type input "46 Grand Ave S"
click at [361, 318] on select "Please select a region, state or province. Alberta British Columbia Manitoba Ne…" at bounding box center [392, 314] width 191 height 28
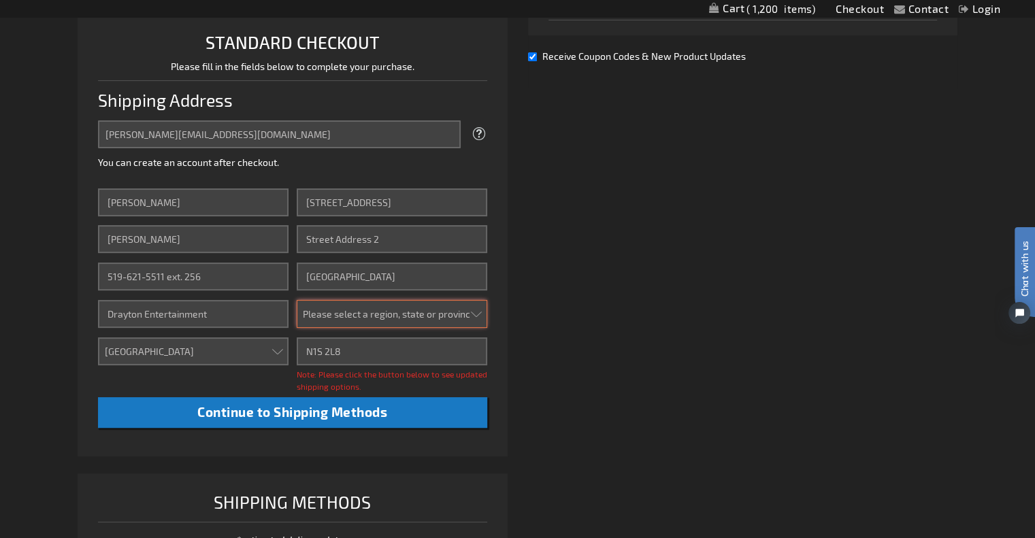
select select "74"
click at [297, 300] on select "Please select a region, state or province. Alberta British Columbia Manitoba Ne…" at bounding box center [392, 314] width 191 height 28
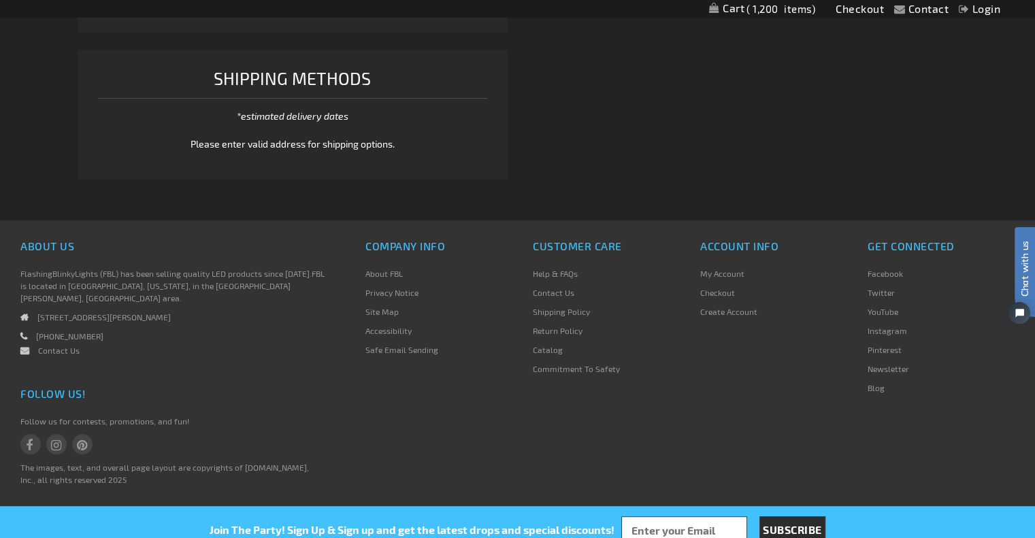
scroll to position [492, 0]
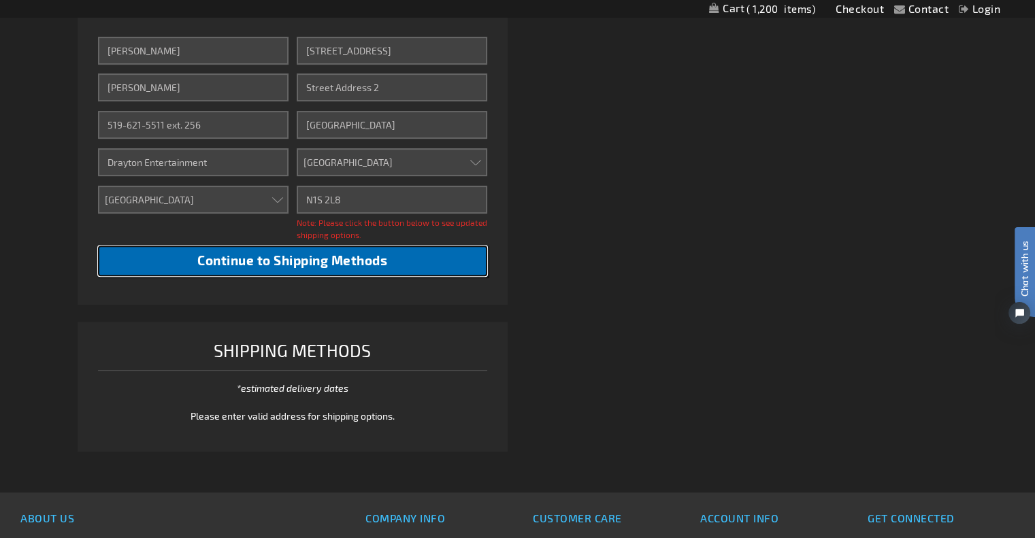
click at [437, 267] on button "Continue to Shipping Methods" at bounding box center [292, 261] width 389 height 31
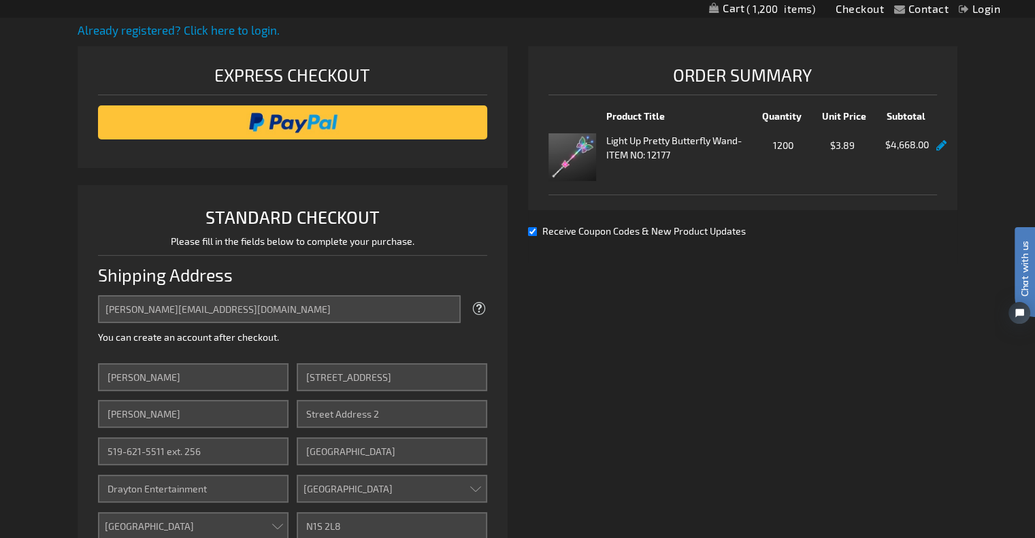
scroll to position [0, 0]
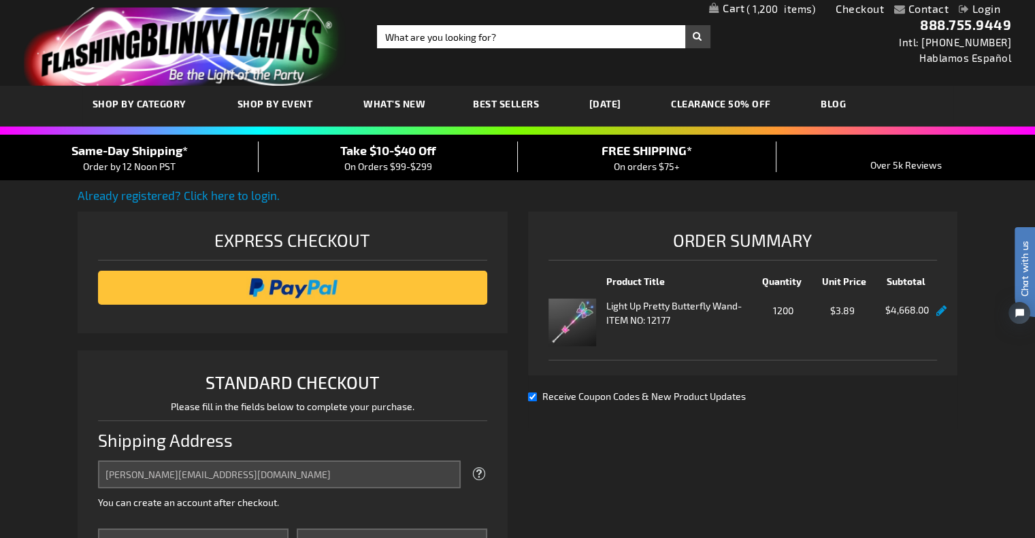
click at [911, 5] on link "Contact" at bounding box center [928, 8] width 41 height 13
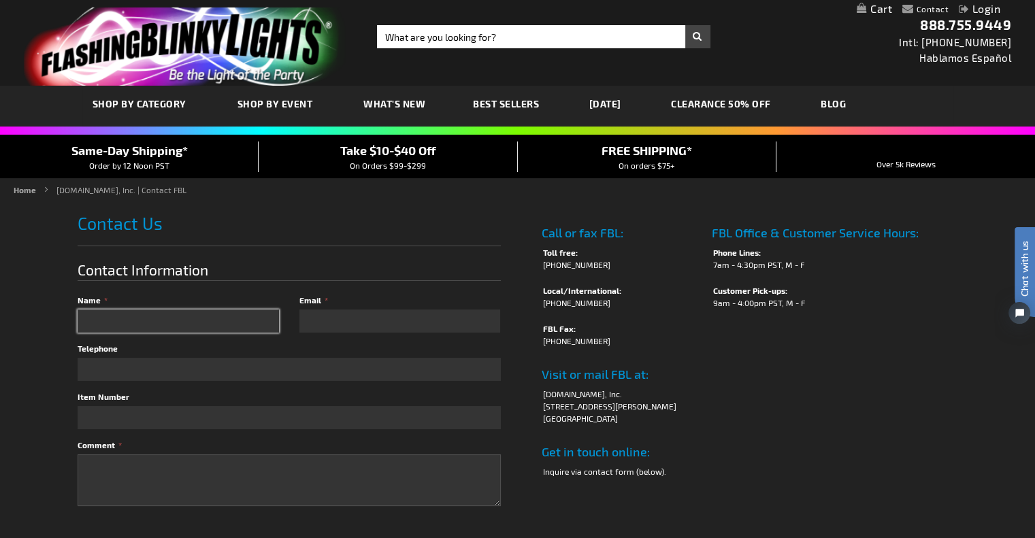
click at [231, 314] on input "Name" at bounding box center [178, 321] width 201 height 23
type input "[PERSON_NAME]"
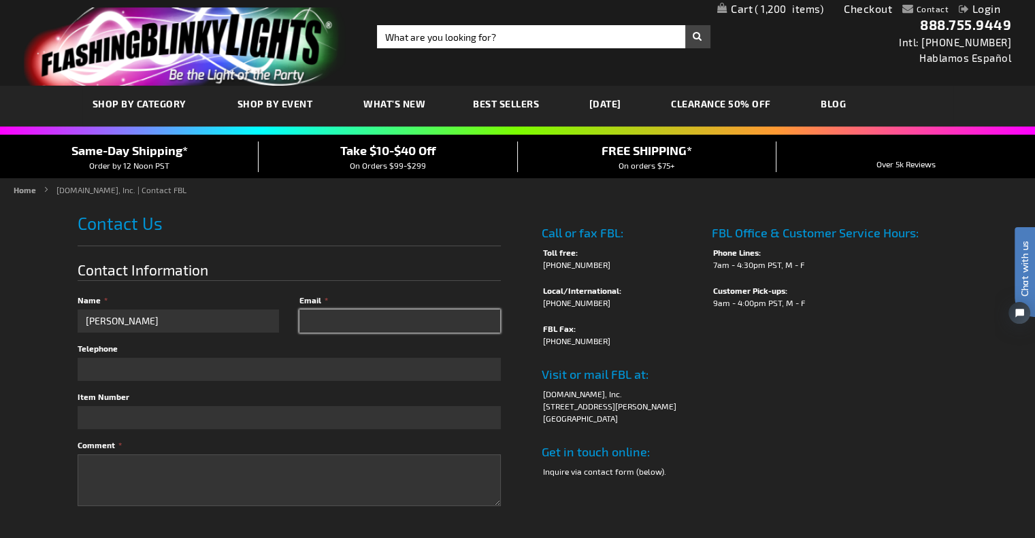
click at [333, 311] on input "Email" at bounding box center [399, 321] width 201 height 23
type input "[PERSON_NAME][EMAIL_ADDRESS][DOMAIN_NAME]"
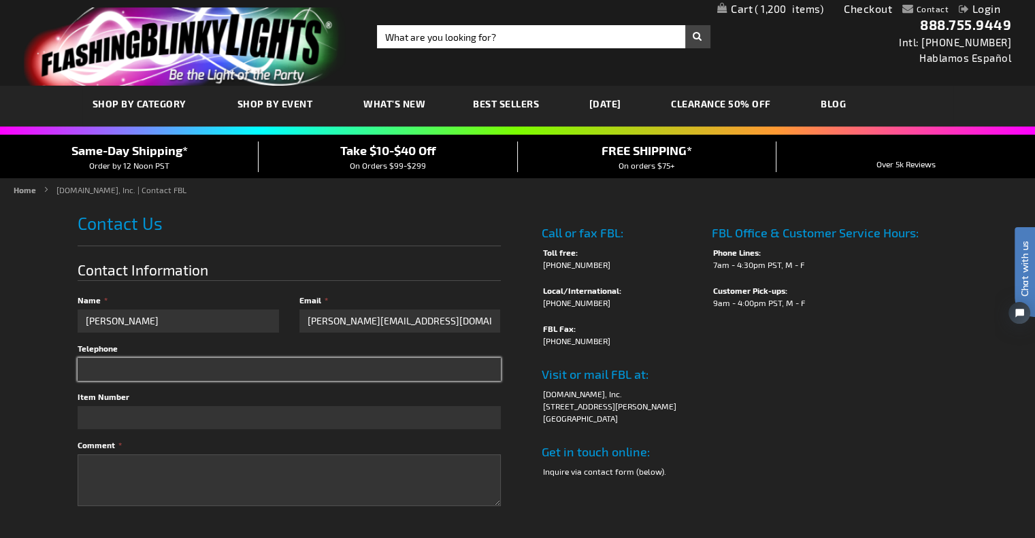
click at [261, 361] on input "Telephone" at bounding box center [289, 369] width 423 height 23
type input "519-621-5511 ext. 256"
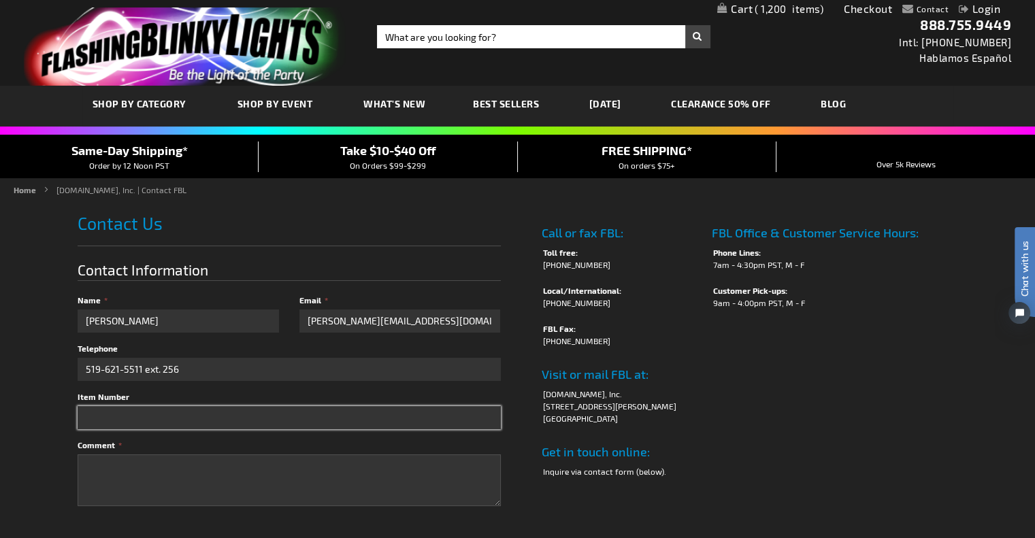
click at [252, 415] on input "Item Number" at bounding box center [289, 417] width 423 height 23
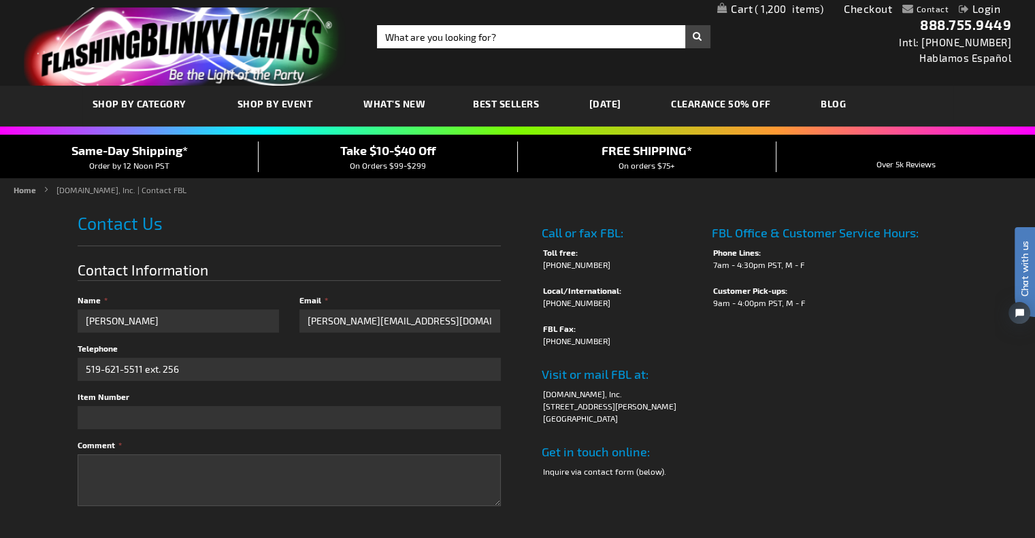
click at [806, 10] on span "1,200" at bounding box center [789, 9] width 69 height 12
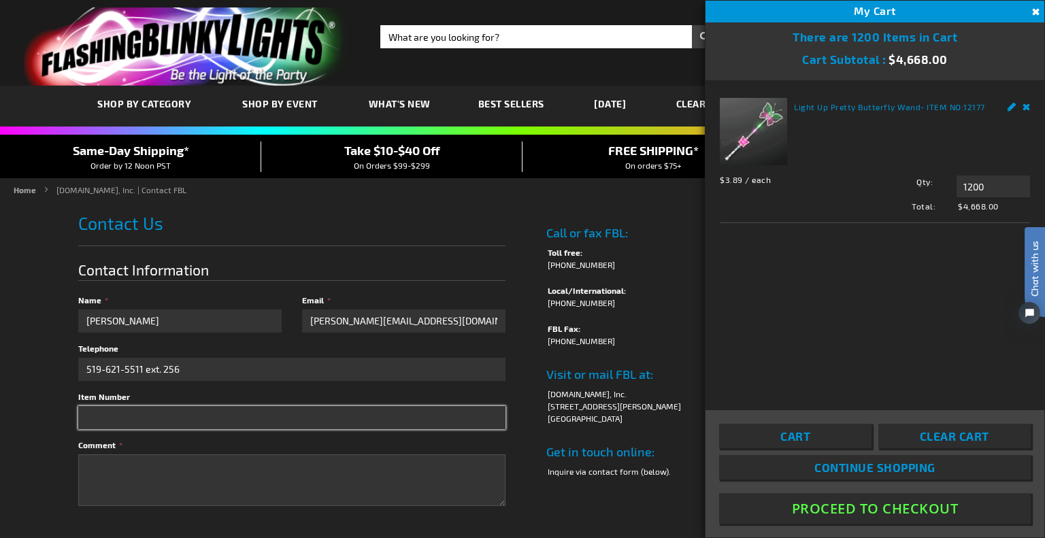
click at [241, 413] on input "Item Number" at bounding box center [291, 417] width 427 height 23
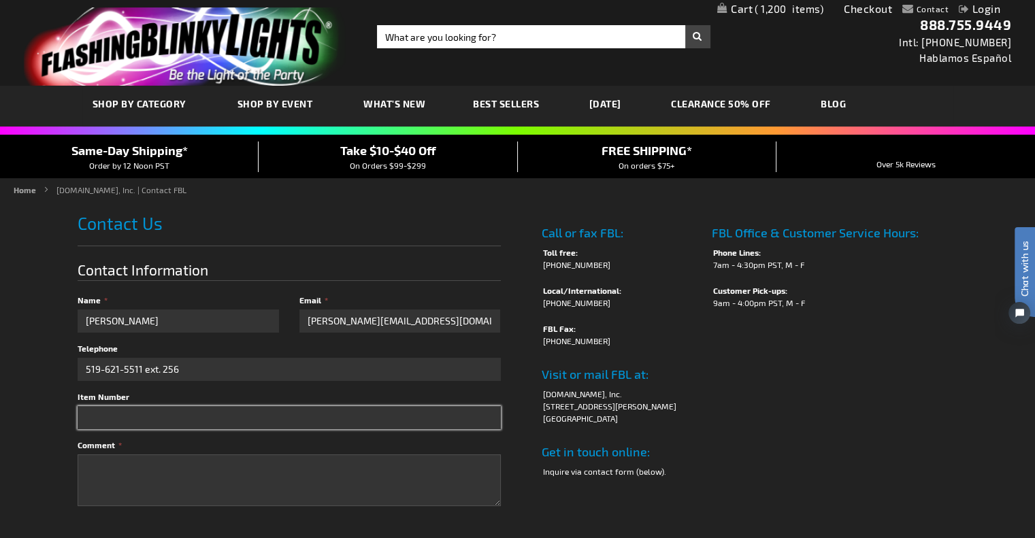
click at [234, 408] on input "Item Number" at bounding box center [289, 417] width 423 height 23
type input "12177"
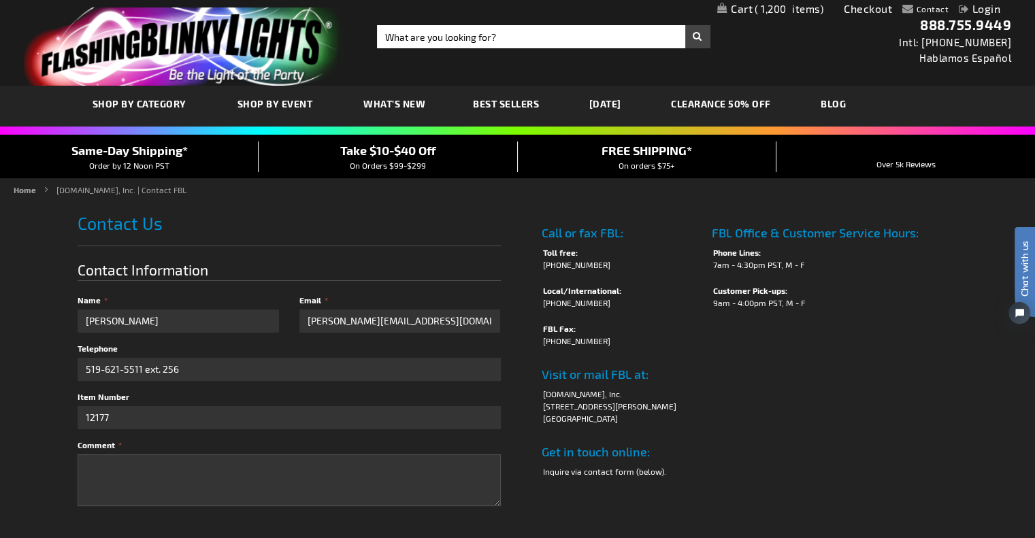
click at [765, 7] on span "1,200" at bounding box center [789, 9] width 69 height 12
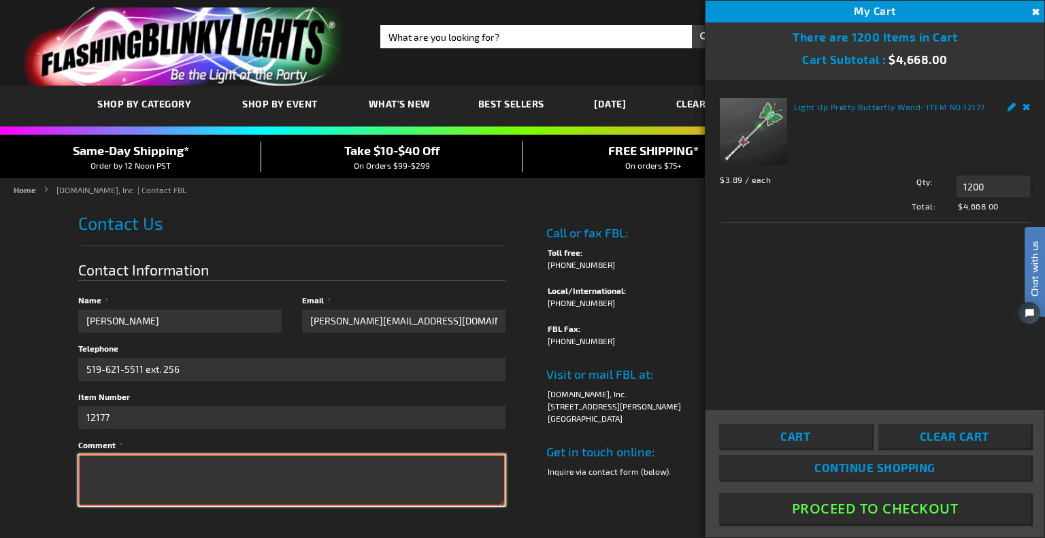
click at [359, 460] on textarea "Comment" at bounding box center [291, 481] width 427 height 52
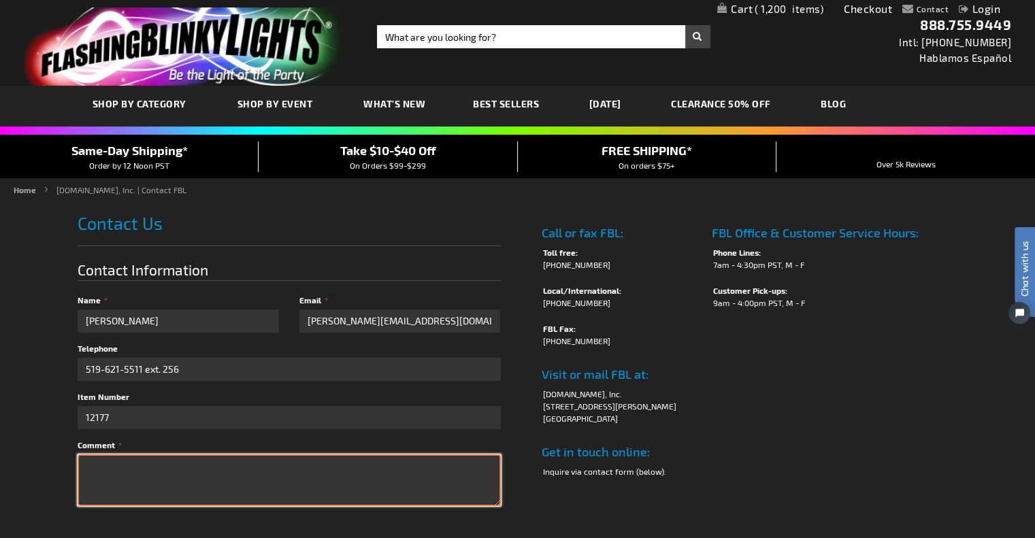
click at [425, 455] on textarea "Comment" at bounding box center [289, 481] width 423 height 52
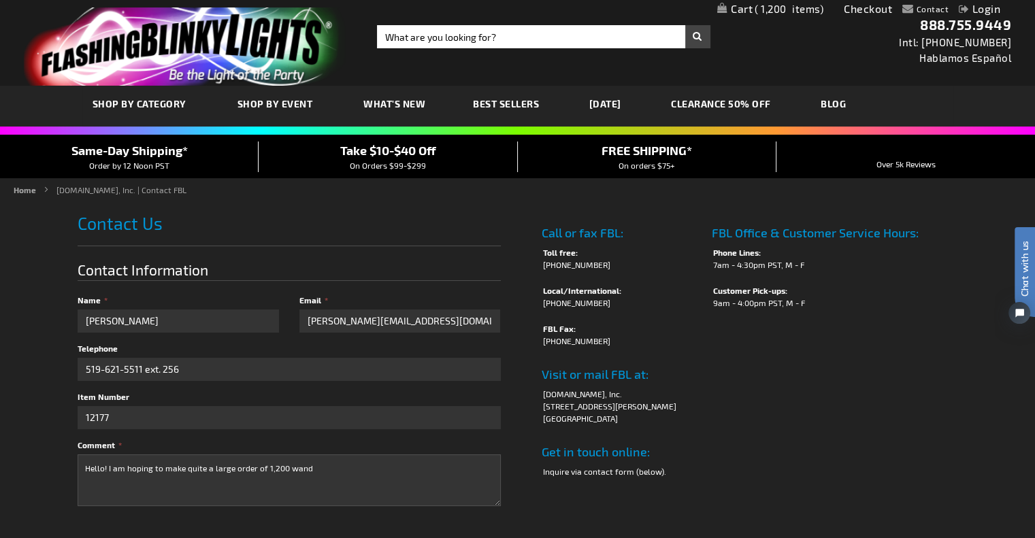
click at [763, 10] on span "1,200" at bounding box center [789, 9] width 69 height 12
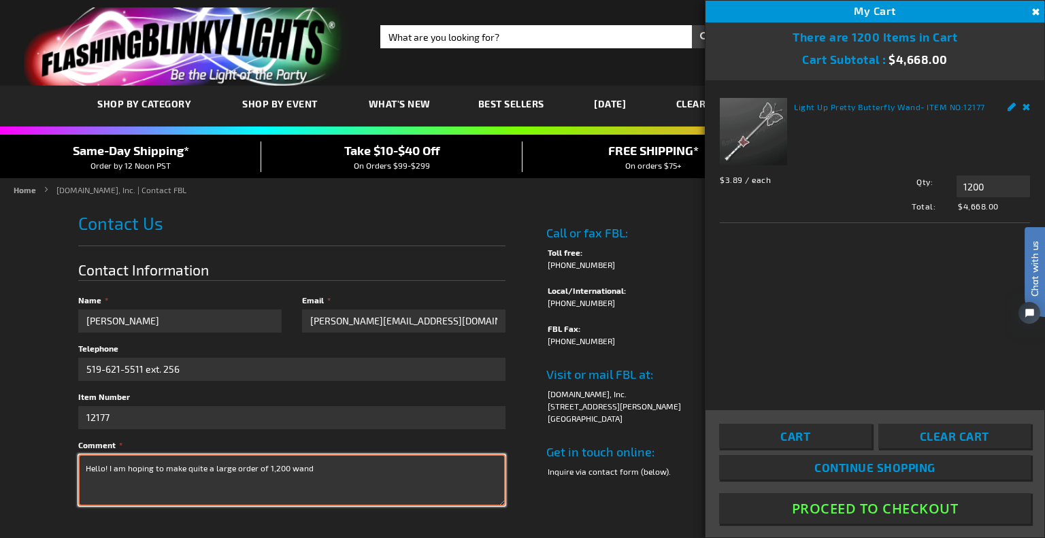
click at [371, 464] on textarea "Hello! I am hoping to make quite a large order of 1,200 wand" at bounding box center [291, 481] width 427 height 52
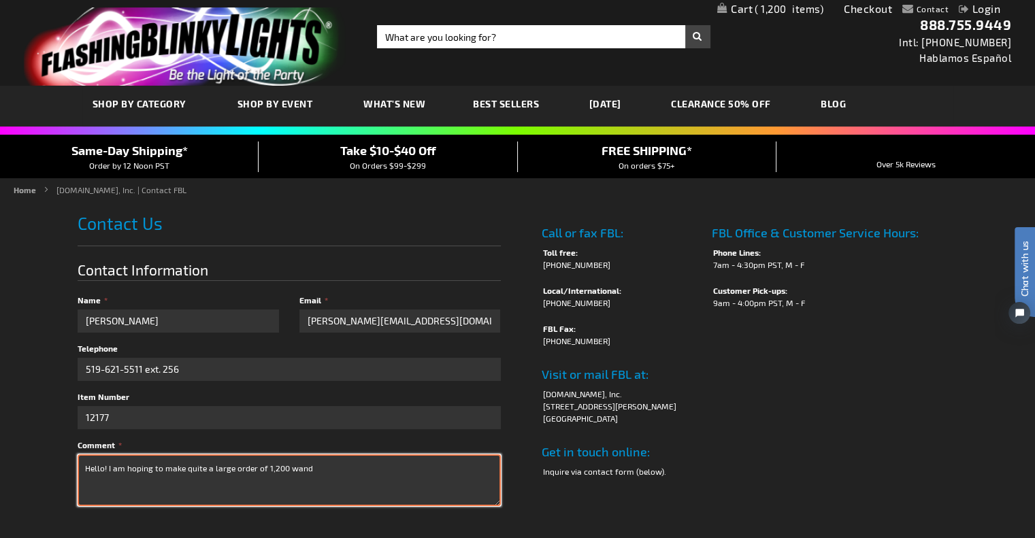
click at [380, 458] on textarea "Hello! I am hoping to make quite a large order of 1,200 wand" at bounding box center [289, 481] width 423 height 52
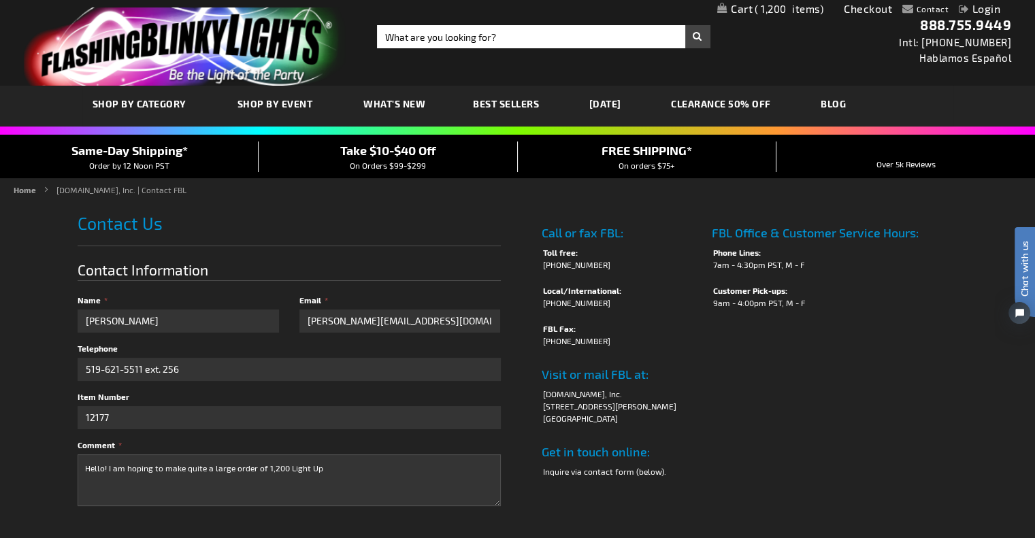
click at [792, 4] on span "1,200" at bounding box center [789, 9] width 69 height 12
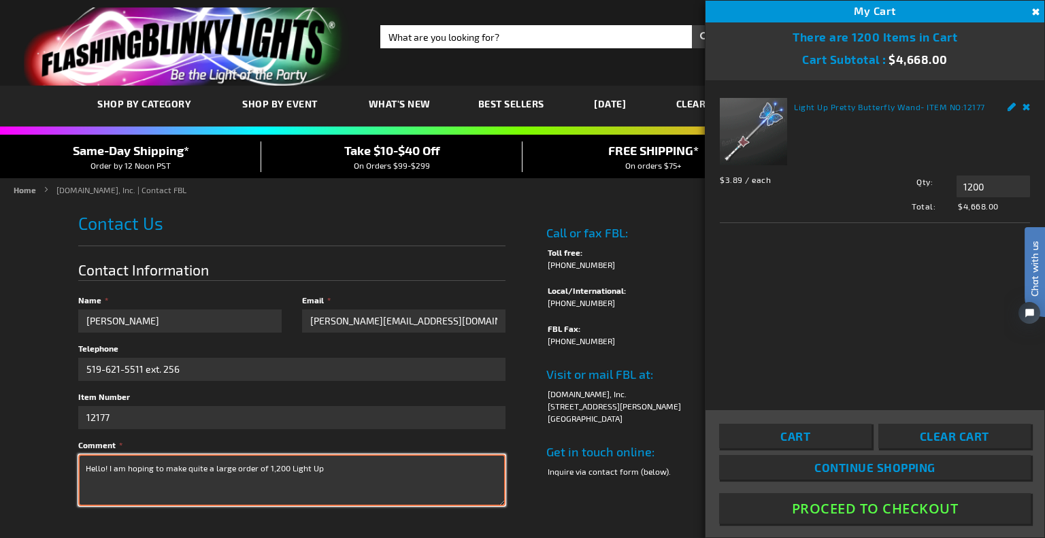
click at [365, 465] on textarea "Hello! I am hoping to make quite a large order of 1,200 Light Up" at bounding box center [291, 481] width 427 height 52
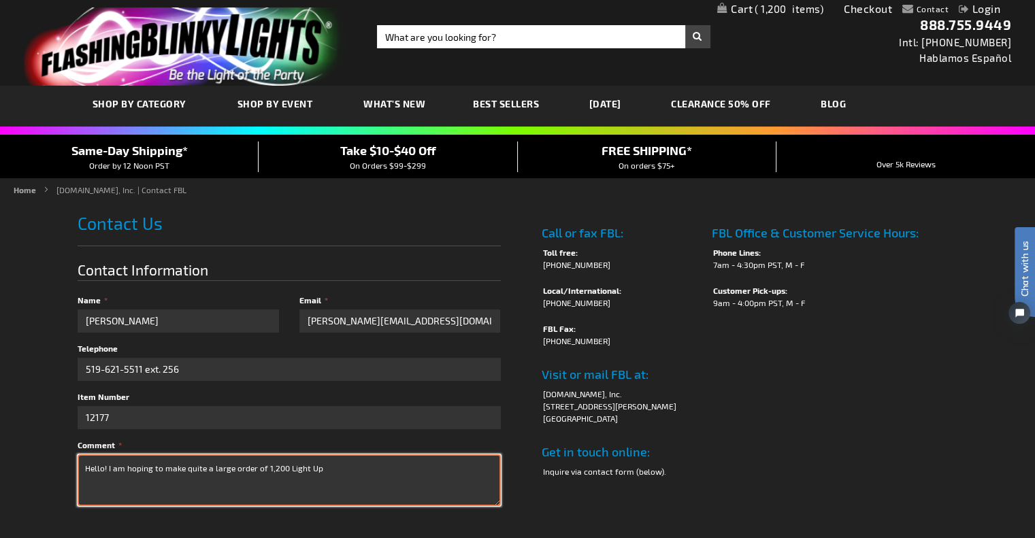
click at [450, 458] on textarea "Hello! I am hoping to make quite a large order of 1,200 Light Up" at bounding box center [289, 481] width 423 height 52
click at [109, 465] on textarea "Hello! I am hoping to make quite a large order of 1,200 Light Up Pretty Butterf…" at bounding box center [289, 481] width 423 height 52
click at [88, 479] on textarea "Hello! I am hoping to make quite a large order of 1,200 Light Up Pretty Butterf…" at bounding box center [289, 481] width 423 height 52
click at [114, 461] on textarea "Hello! I hope you're having a wonderful week! I am hoping to make quite a large…" at bounding box center [289, 481] width 423 height 52
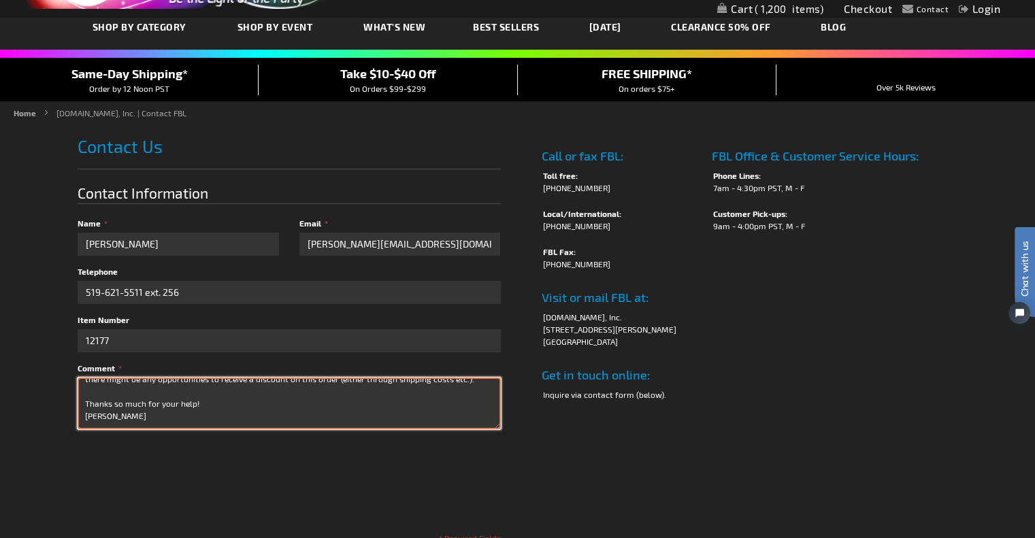
scroll to position [136, 0]
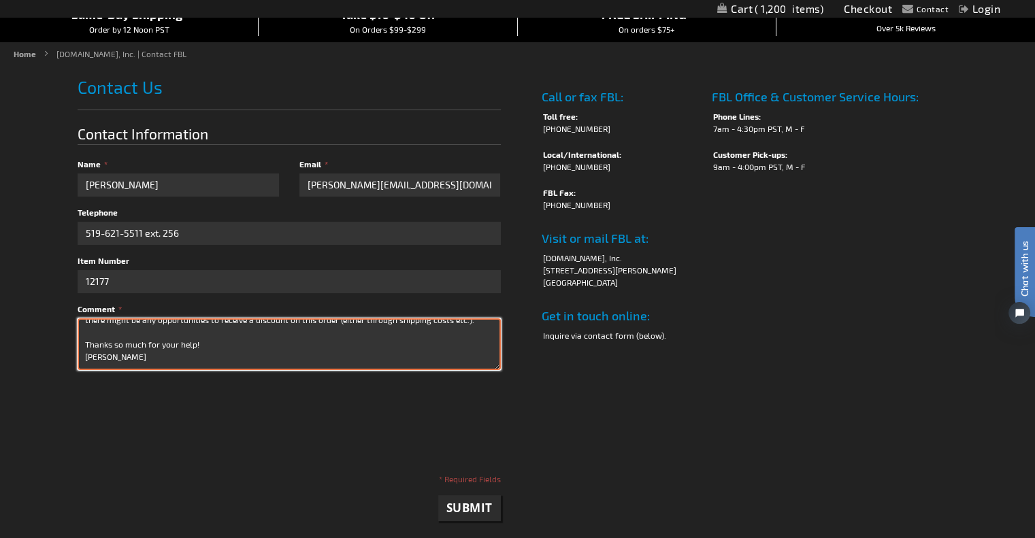
type textarea "Hello, I hope you're having a wonderful week! I am hoping to make quite a large…"
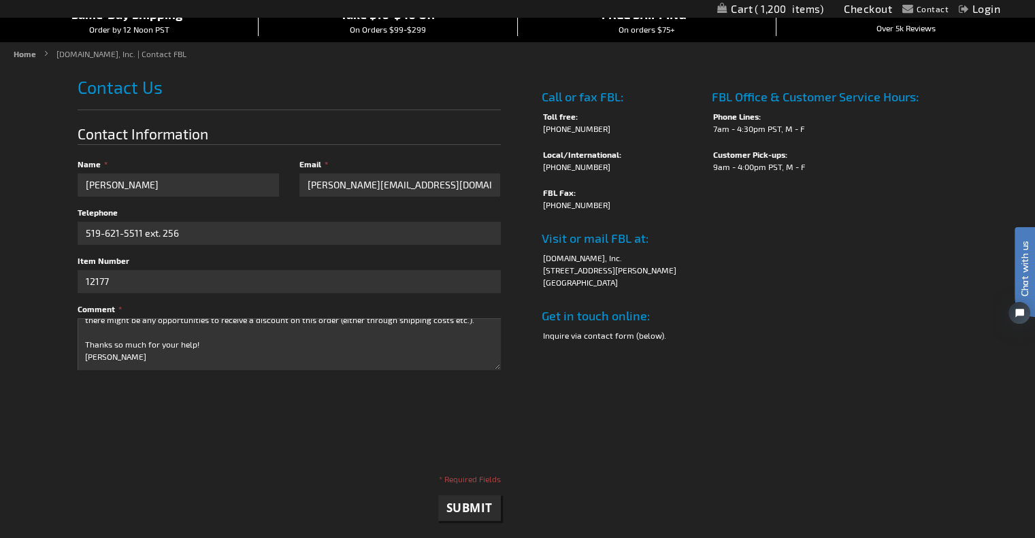
checkbox input "true"
click at [476, 504] on span "Submit" at bounding box center [469, 508] width 46 height 16
